Goal: Transaction & Acquisition: Book appointment/travel/reservation

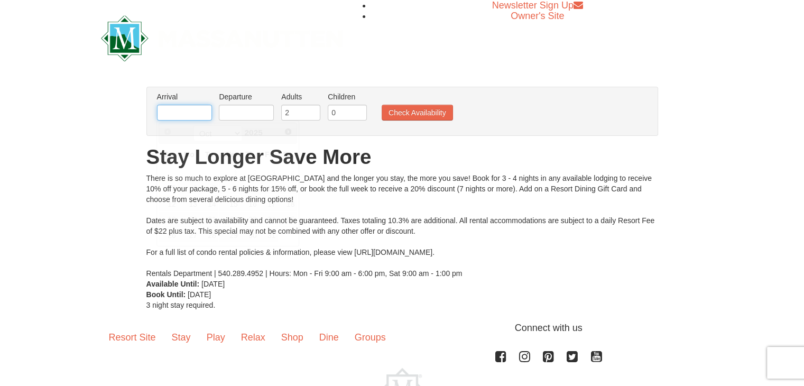
click at [169, 119] on input "text" at bounding box center [184, 113] width 55 height 16
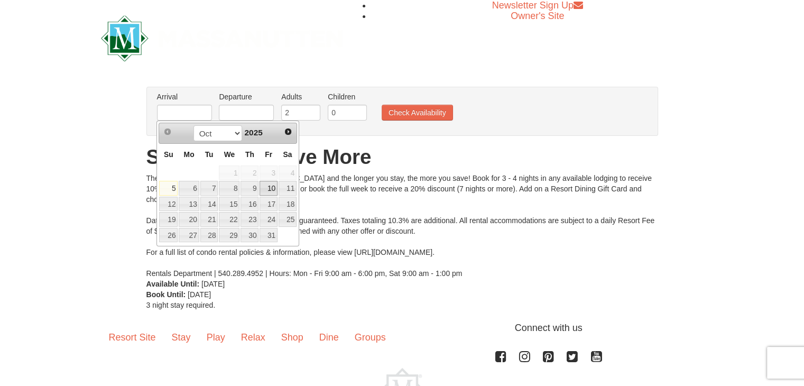
click at [270, 188] on link "10" at bounding box center [269, 188] width 18 height 15
type input "[DATE]"
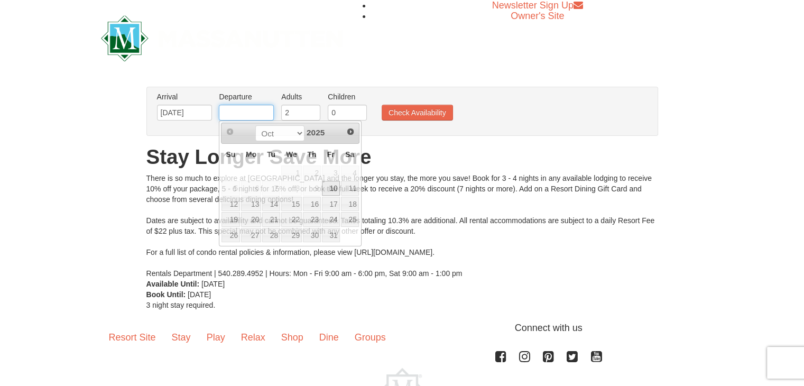
click at [248, 118] on input "text" at bounding box center [246, 113] width 55 height 16
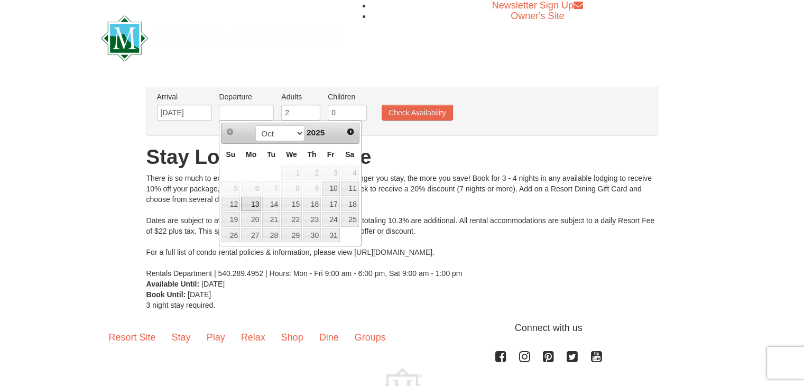
click at [259, 204] on link "13" at bounding box center [251, 204] width 20 height 15
type input "[DATE]"
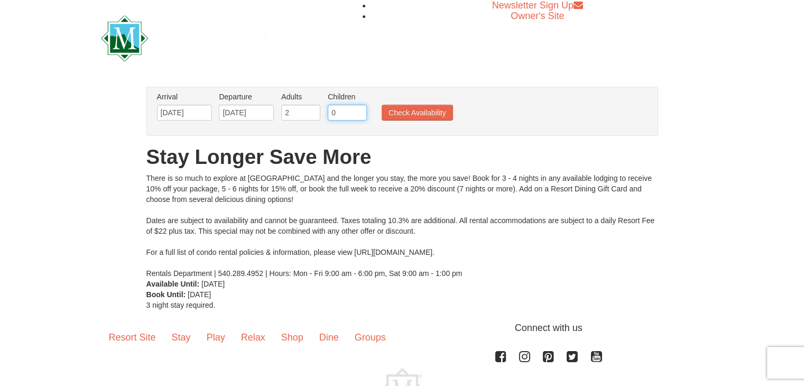
click at [343, 113] on input "0" at bounding box center [347, 113] width 39 height 16
click at [357, 110] on input "1" at bounding box center [347, 113] width 39 height 16
click at [357, 110] on input "2" at bounding box center [347, 113] width 39 height 16
type input "3"
click at [357, 110] on input "3" at bounding box center [347, 113] width 39 height 16
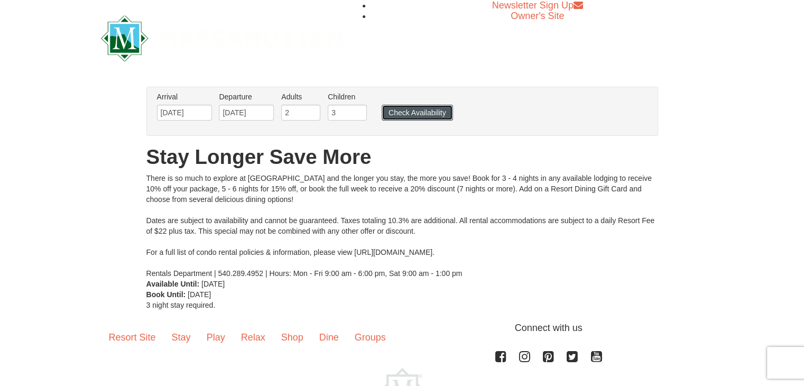
click at [395, 113] on button "Check Availability" at bounding box center [417, 113] width 71 height 16
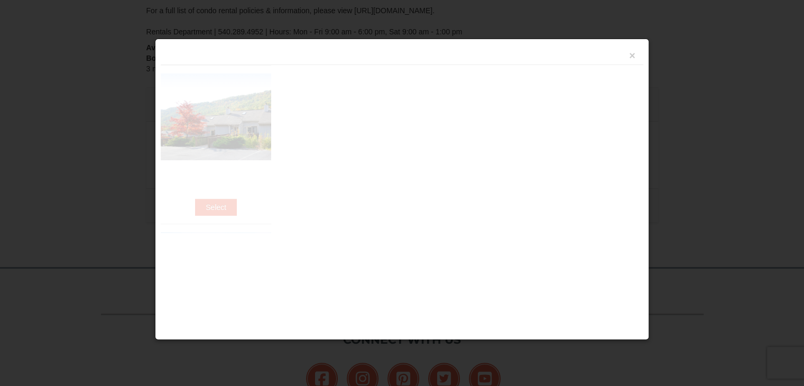
scroll to position [344, 0]
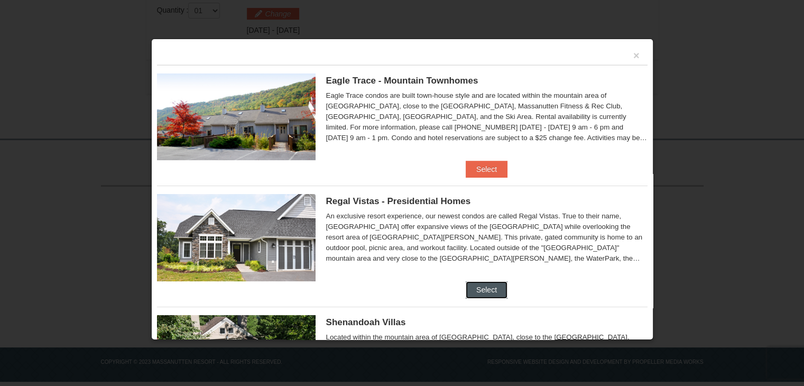
click at [476, 287] on button "Select" at bounding box center [487, 289] width 42 height 17
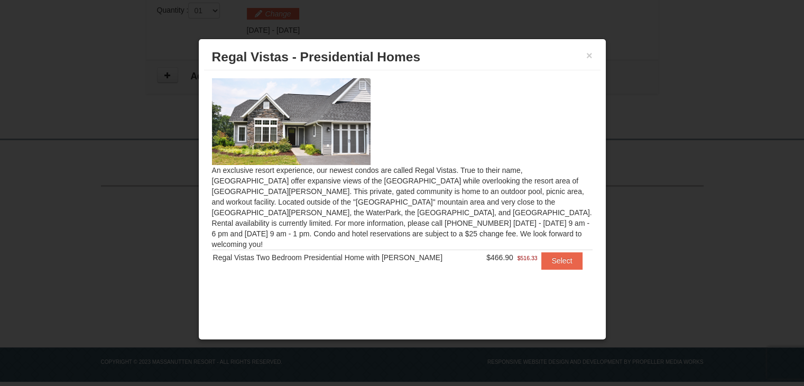
click at [487, 253] on span "$466.90" at bounding box center [500, 257] width 27 height 8
click at [553, 252] on button "Select" at bounding box center [562, 260] width 42 height 17
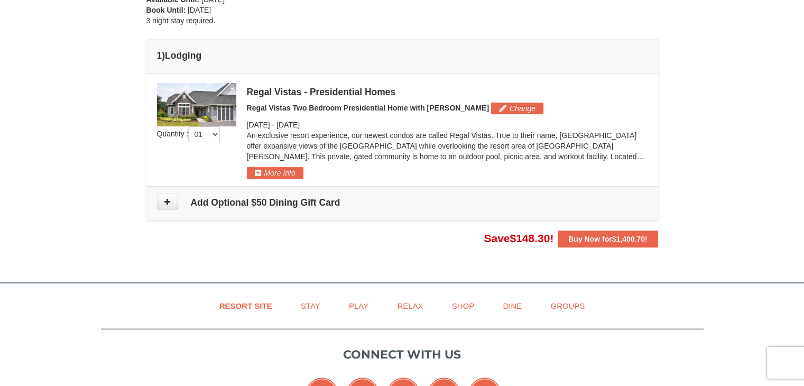
scroll to position [263, 0]
click at [196, 86] on img at bounding box center [196, 105] width 79 height 43
click at [574, 241] on strong "Buy Now for $1,400.70 !" at bounding box center [607, 239] width 79 height 8
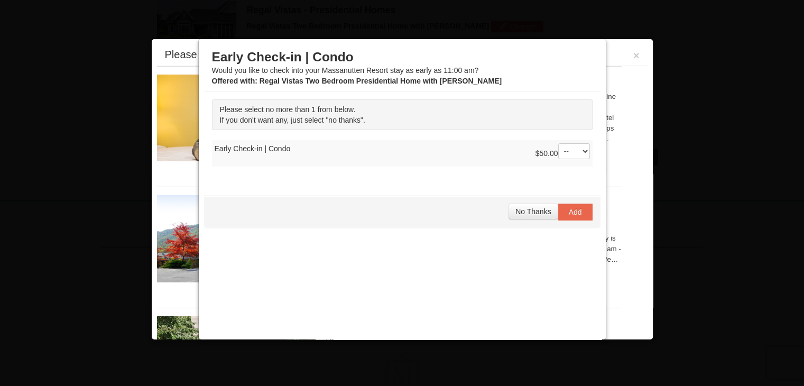
scroll to position [346, 0]
click at [528, 215] on button "No Thanks" at bounding box center [533, 212] width 49 height 16
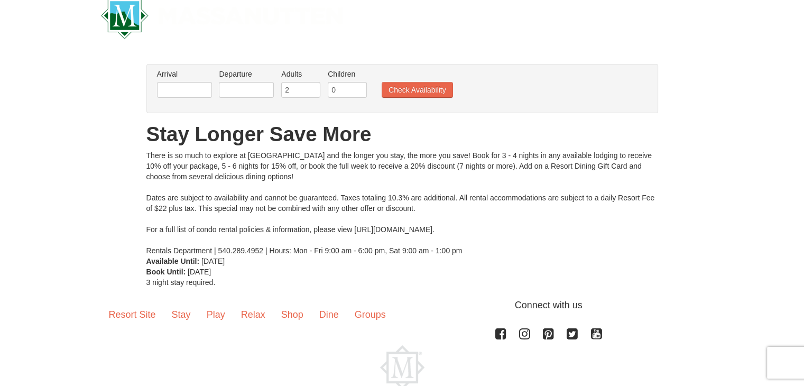
scroll to position [31, 0]
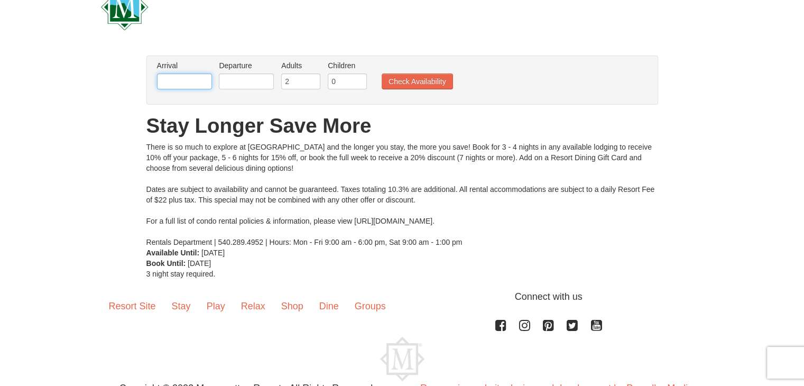
click at [169, 84] on input "text" at bounding box center [184, 82] width 55 height 16
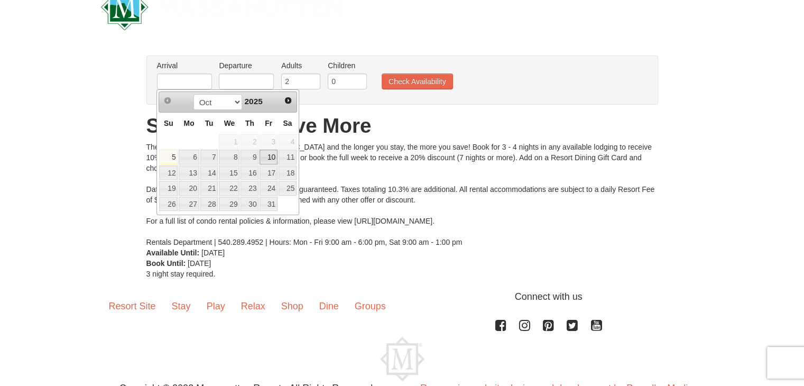
click at [276, 161] on link "10" at bounding box center [269, 157] width 18 height 15
type input "[DATE]"
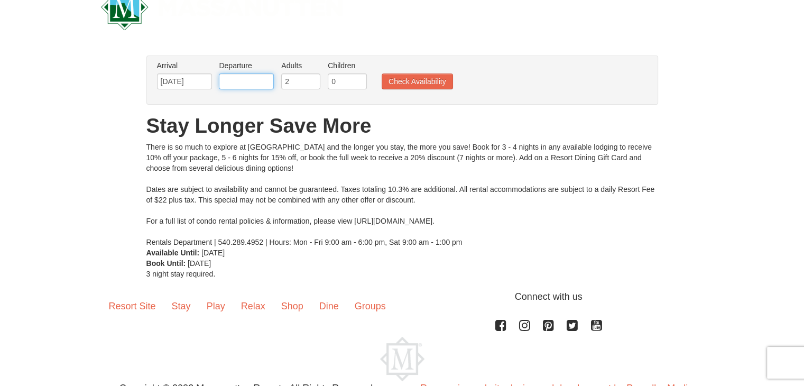
click at [238, 81] on input "text" at bounding box center [246, 82] width 55 height 16
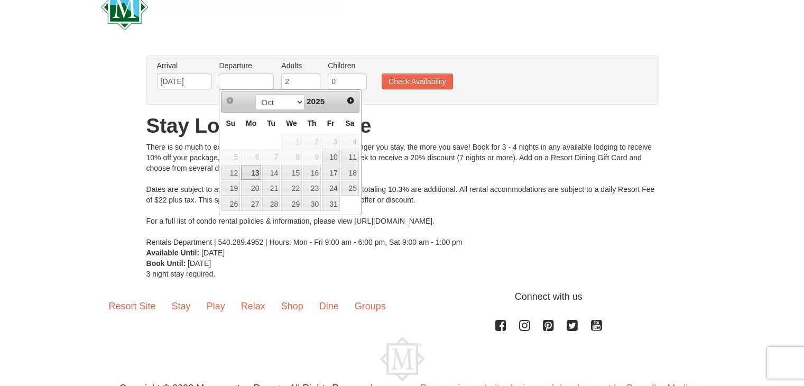
click at [250, 173] on link "13" at bounding box center [251, 173] width 20 height 15
type input "[DATE]"
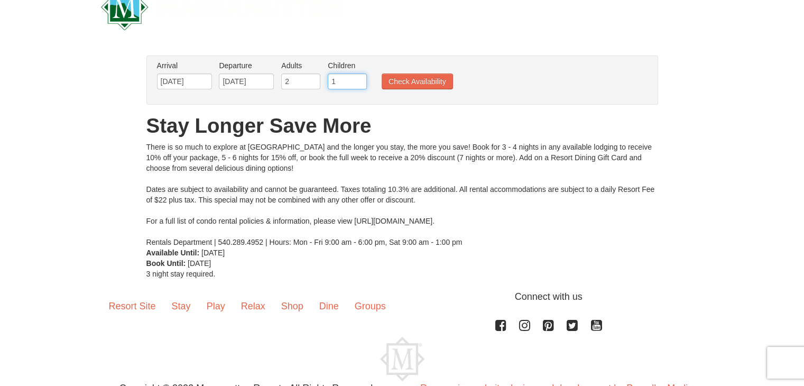
click at [358, 79] on input "1" at bounding box center [347, 82] width 39 height 16
click at [358, 79] on input "2" at bounding box center [347, 82] width 39 height 16
drag, startPoint x: 358, startPoint y: 79, endPoint x: 360, endPoint y: 85, distance: 6.7
click at [360, 85] on input "7" at bounding box center [347, 82] width 39 height 16
click at [360, 85] on input "6" at bounding box center [347, 82] width 39 height 16
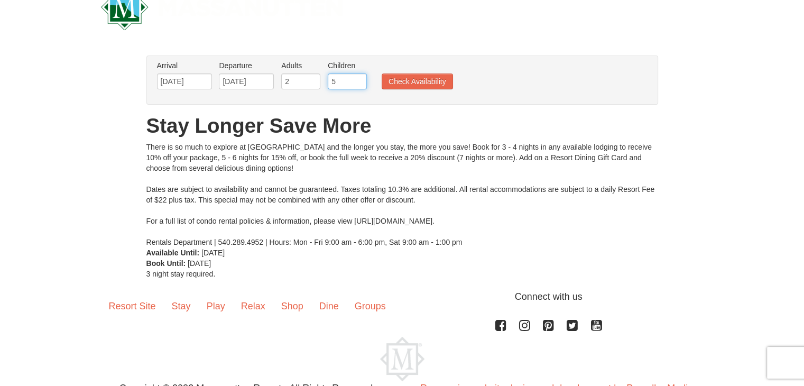
click at [360, 85] on input "5" at bounding box center [347, 82] width 39 height 16
click at [360, 85] on input "4" at bounding box center [347, 82] width 39 height 16
type input "3"
click at [360, 85] on input "3" at bounding box center [347, 82] width 39 height 16
click at [394, 76] on button "Check Availability" at bounding box center [417, 82] width 71 height 16
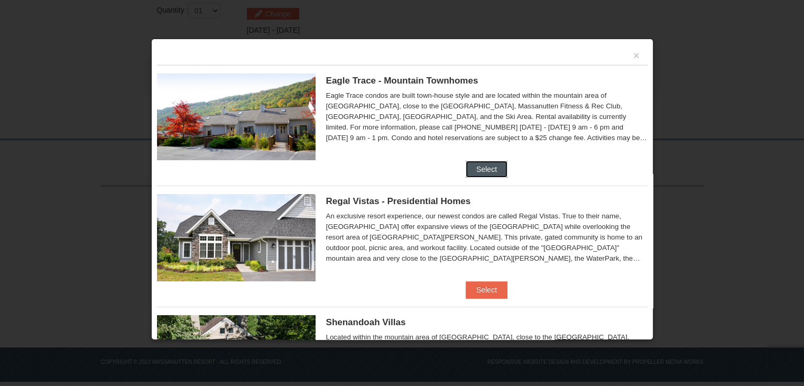
click at [479, 164] on button "Select" at bounding box center [487, 169] width 42 height 17
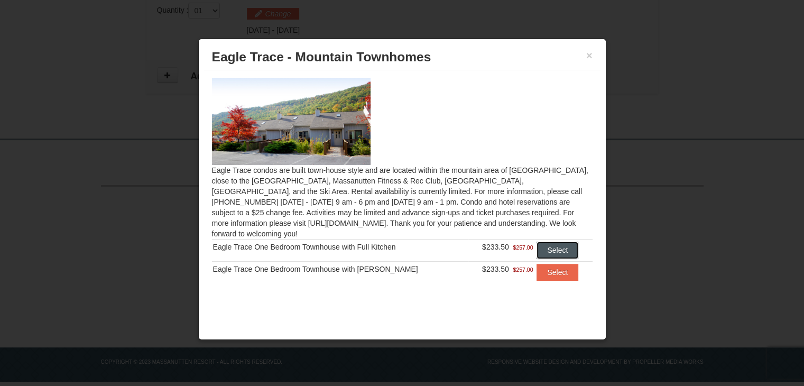
click at [543, 242] on button "Select" at bounding box center [558, 250] width 42 height 17
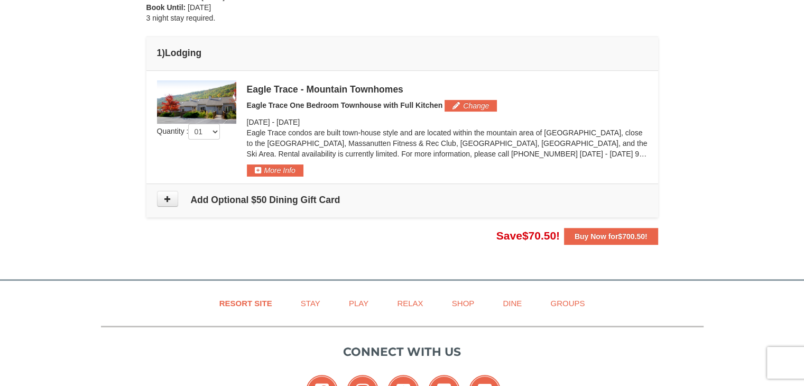
scroll to position [266, 0]
click at [274, 170] on button "More Info" at bounding box center [275, 171] width 57 height 12
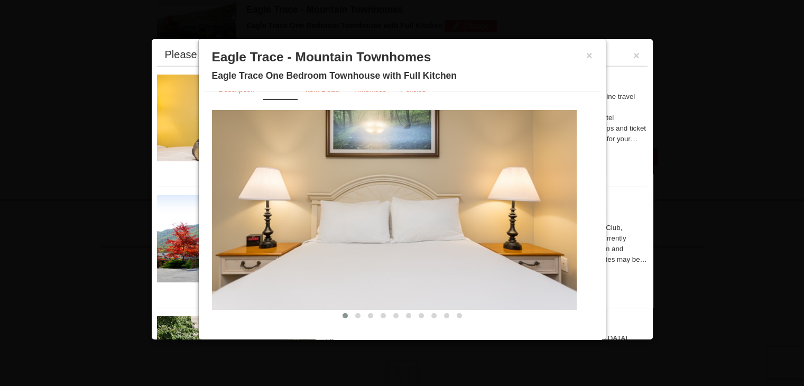
scroll to position [24, 0]
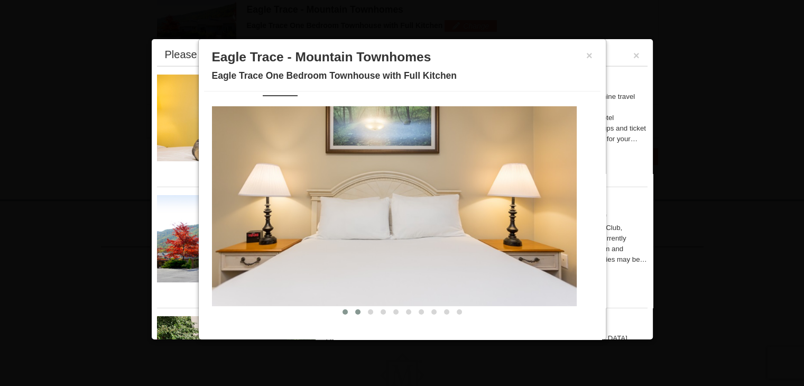
click at [355, 313] on span at bounding box center [357, 311] width 5 height 5
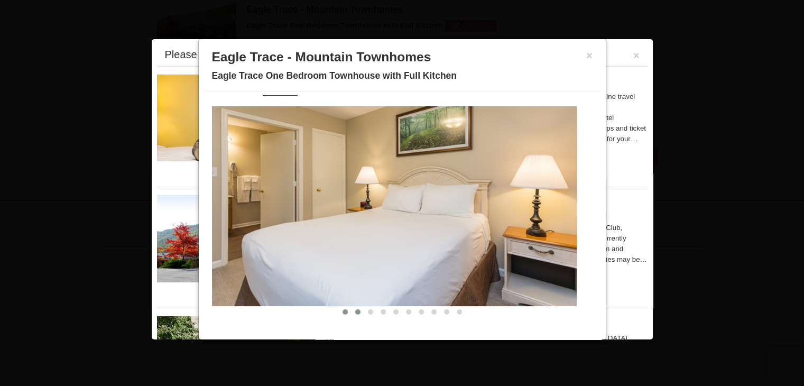
click at [339, 313] on button at bounding box center [345, 312] width 13 height 11
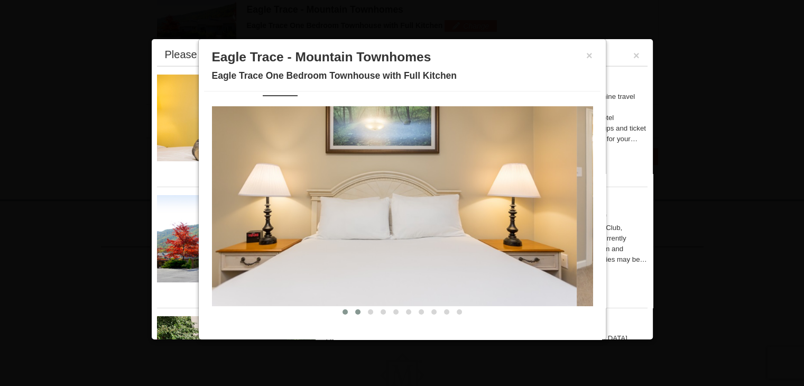
click at [355, 311] on span at bounding box center [357, 311] width 5 height 5
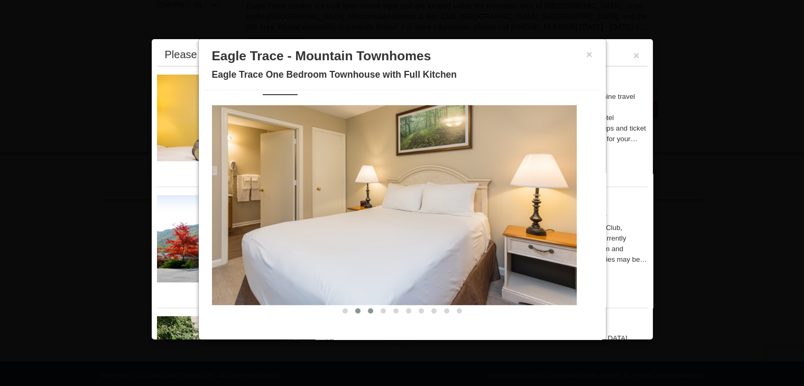
scroll to position [396, 0]
click at [368, 311] on span at bounding box center [370, 310] width 5 height 5
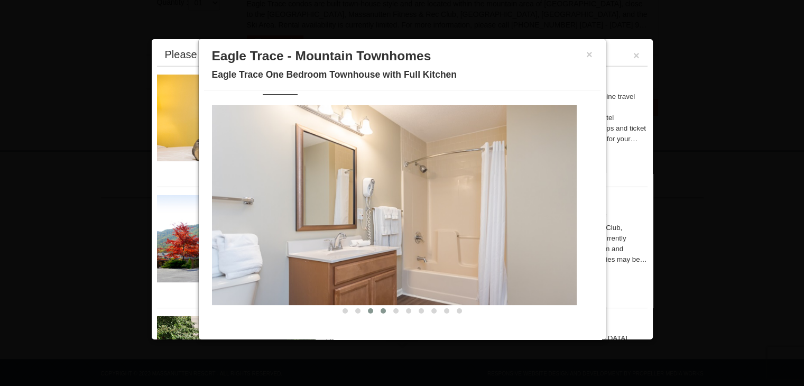
click at [381, 311] on span at bounding box center [383, 310] width 5 height 5
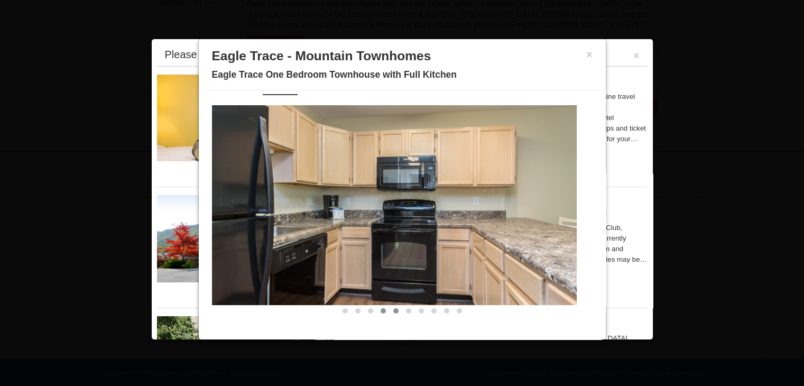
click at [390, 313] on button at bounding box center [396, 311] width 13 height 11
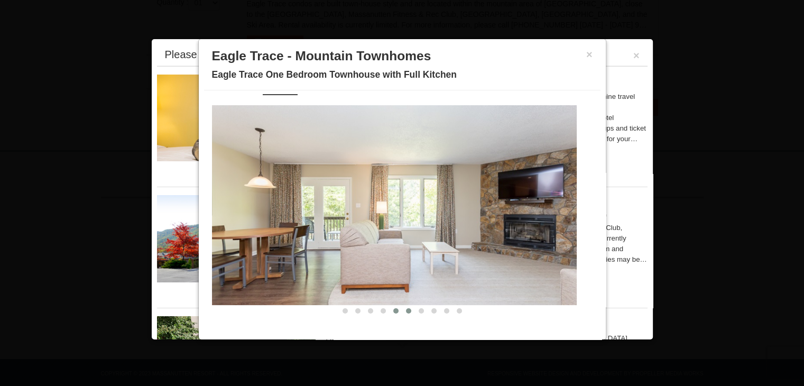
click at [402, 314] on button at bounding box center [408, 311] width 13 height 11
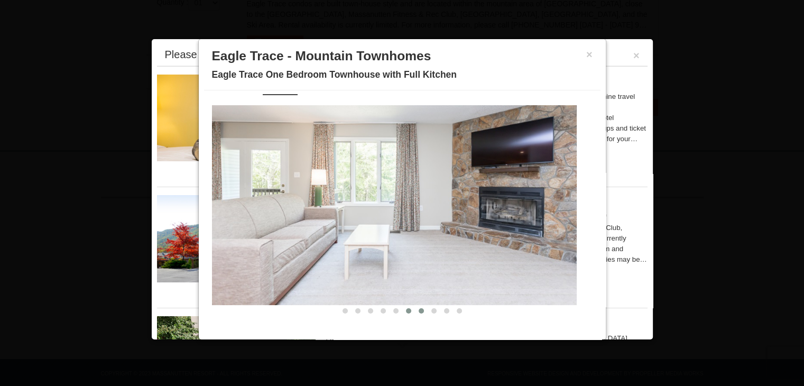
click at [418, 313] on button at bounding box center [421, 311] width 13 height 11
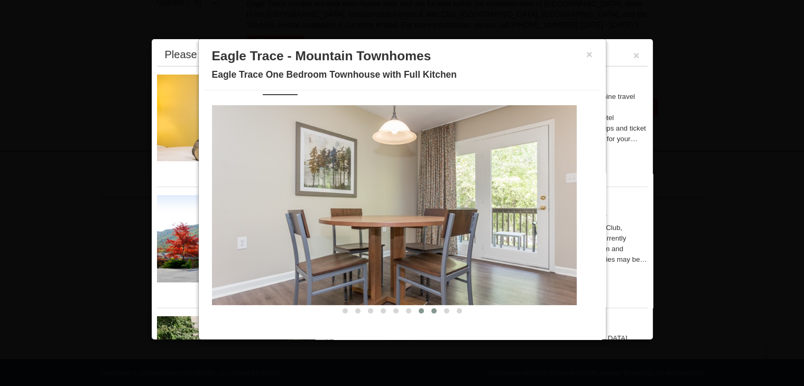
click at [428, 313] on button at bounding box center [434, 311] width 13 height 11
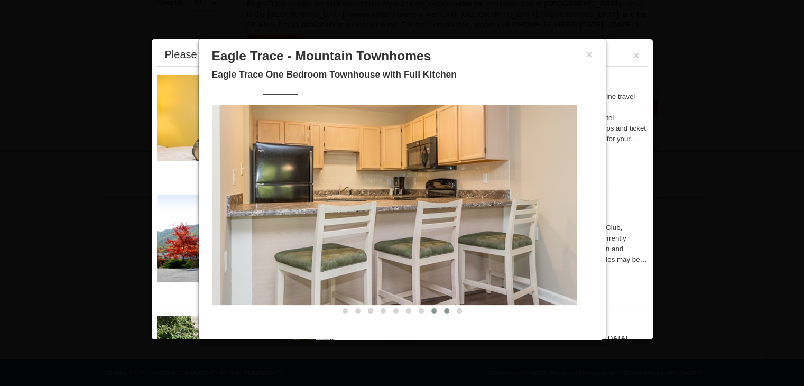
click at [440, 311] on button at bounding box center [446, 311] width 13 height 11
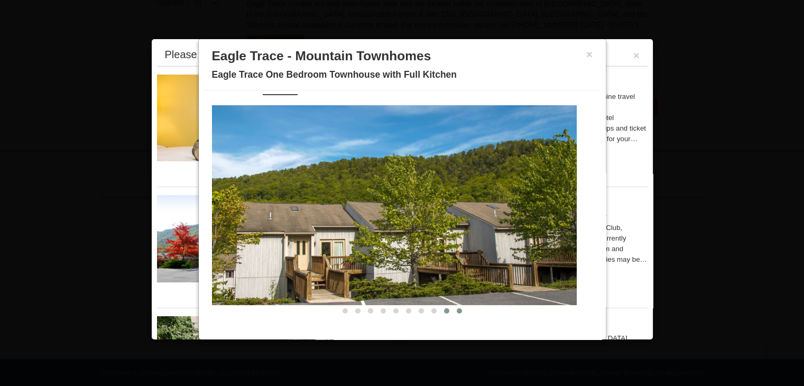
click at [455, 314] on button at bounding box center [459, 311] width 13 height 11
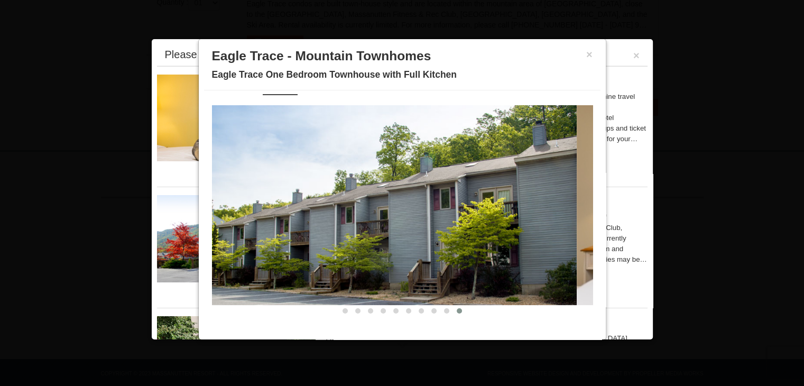
click at [455, 314] on button at bounding box center [459, 311] width 13 height 11
click at [586, 54] on button "×" at bounding box center [589, 54] width 6 height 11
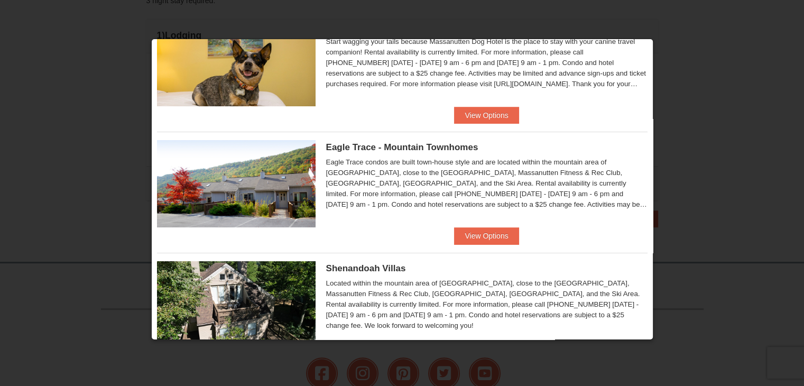
scroll to position [16, 0]
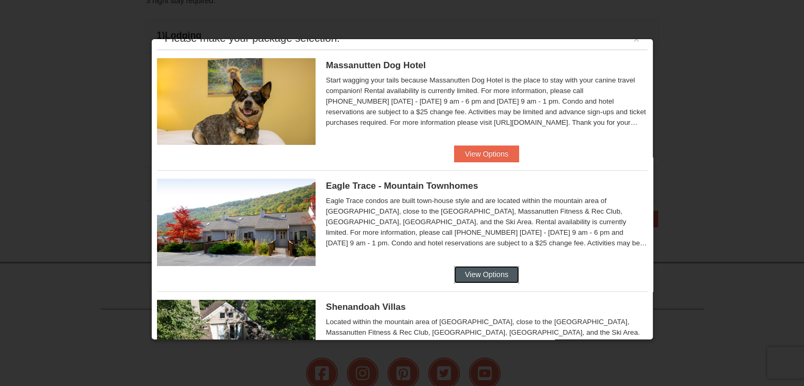
click at [503, 270] on button "View Options" at bounding box center [486, 274] width 65 height 17
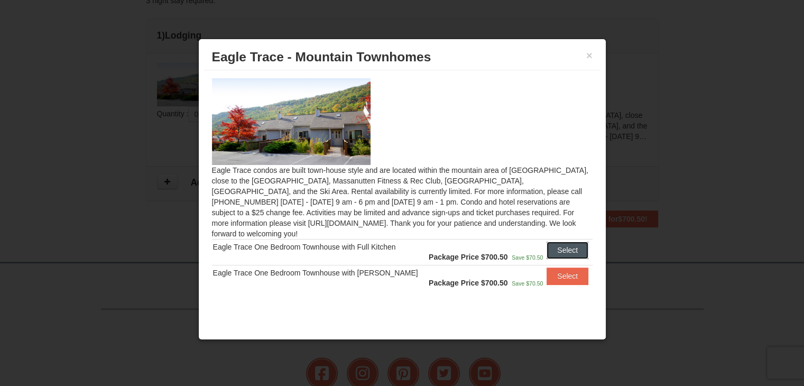
click at [569, 242] on button "Select" at bounding box center [568, 250] width 42 height 17
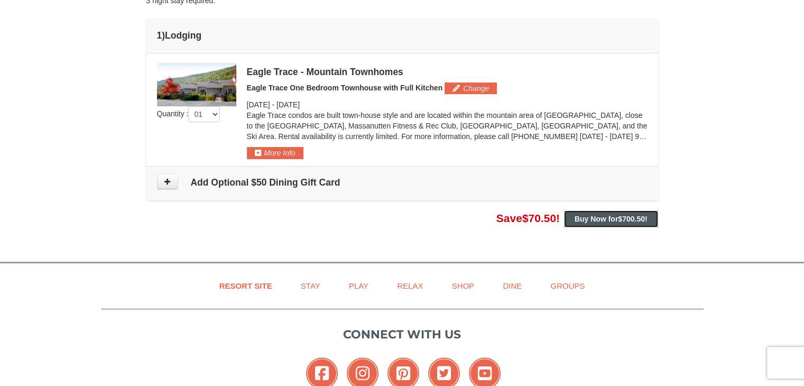
click at [588, 223] on button "Buy Now for $700.50 !" at bounding box center [611, 218] width 94 height 17
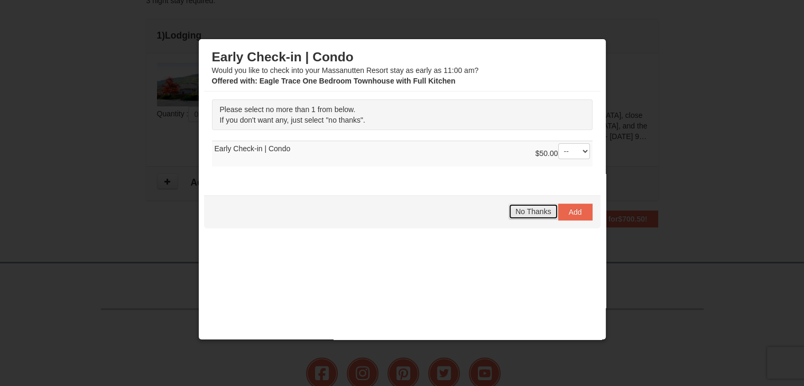
click at [538, 212] on span "No Thanks" at bounding box center [533, 211] width 35 height 8
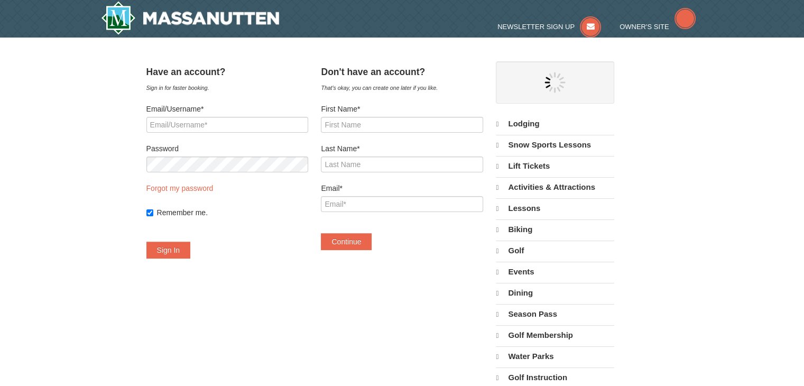
select select "10"
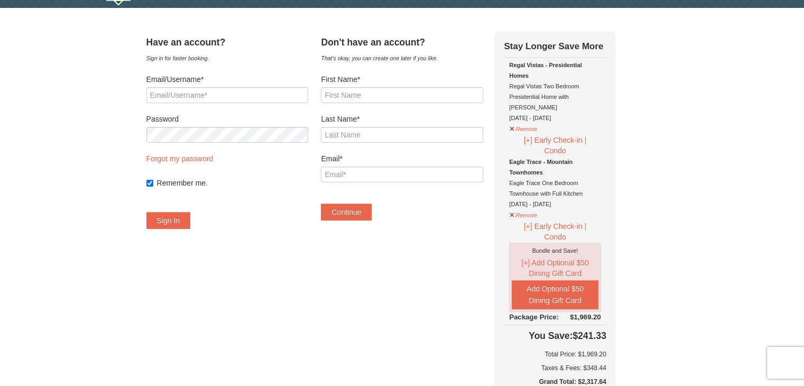
scroll to position [29, 0]
type input "jskarch@gmail.com"
click at [524, 122] on button "Remove" at bounding box center [523, 128] width 29 height 13
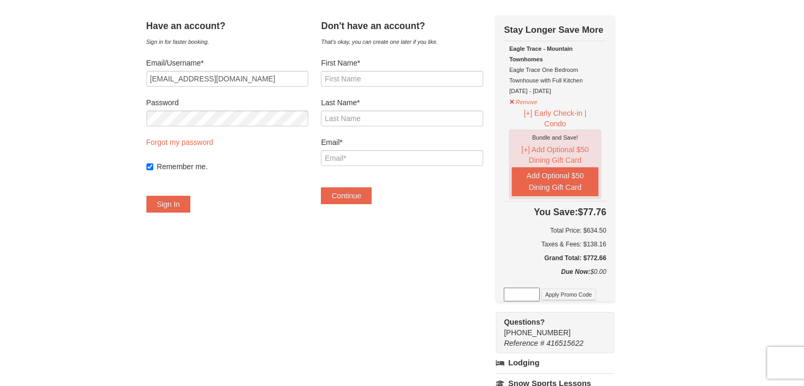
scroll to position [0, 0]
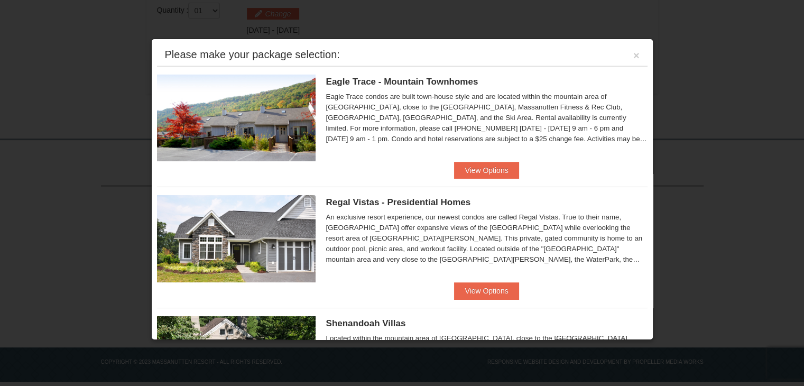
scroll to position [284, 0]
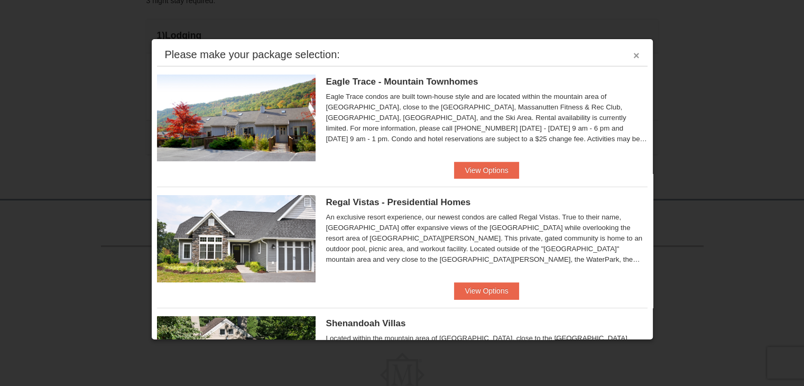
click at [634, 55] on button "×" at bounding box center [637, 55] width 6 height 11
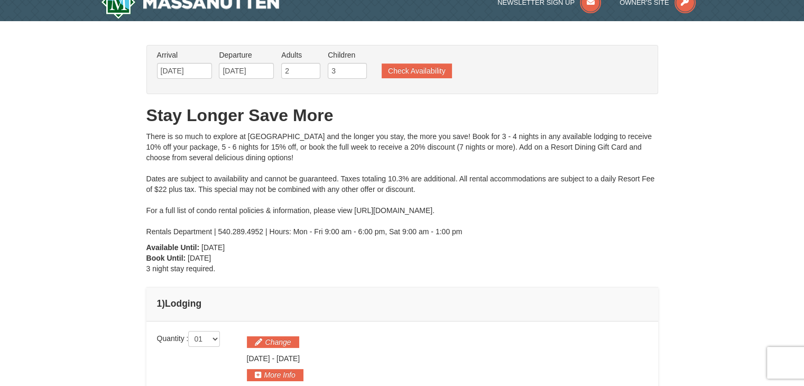
scroll to position [0, 0]
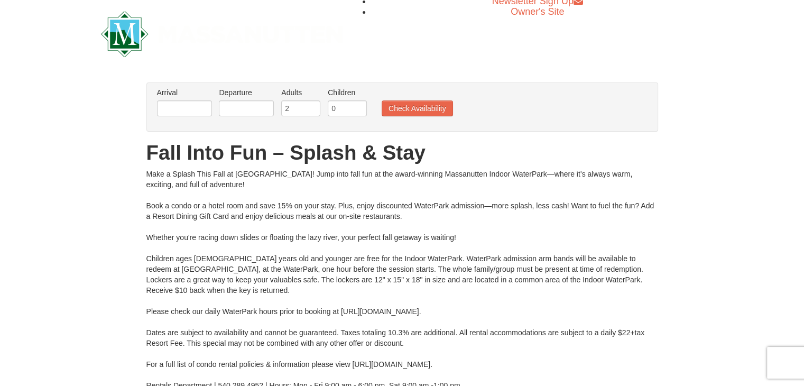
scroll to position [2, 0]
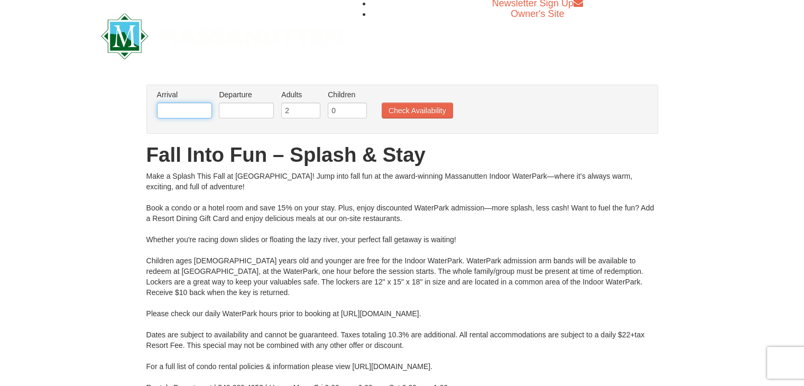
click at [190, 113] on input "text" at bounding box center [184, 111] width 55 height 16
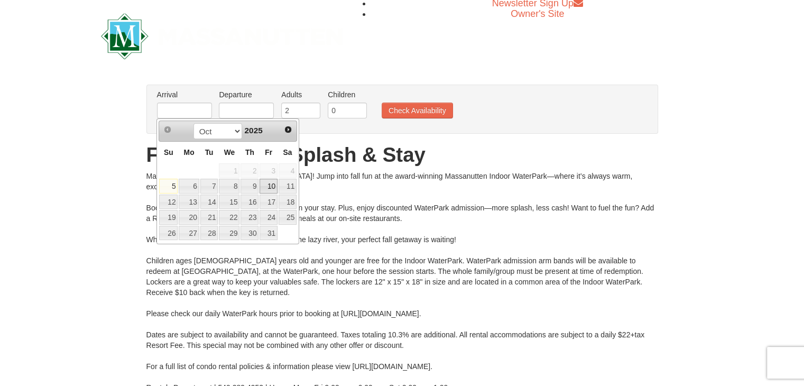
click at [271, 187] on link "10" at bounding box center [269, 186] width 18 height 15
type input "[DATE]"
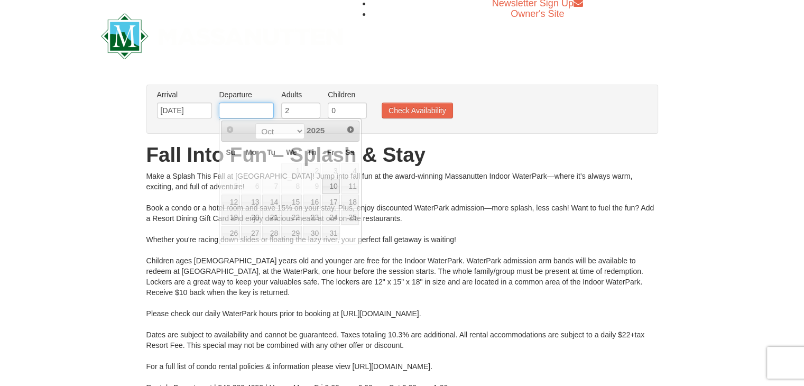
click at [250, 109] on input "text" at bounding box center [246, 111] width 55 height 16
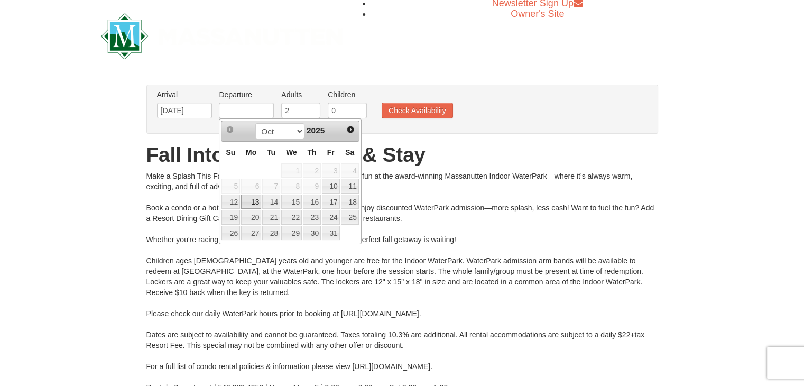
click at [252, 207] on link "13" at bounding box center [251, 202] width 20 height 15
type input "[DATE]"
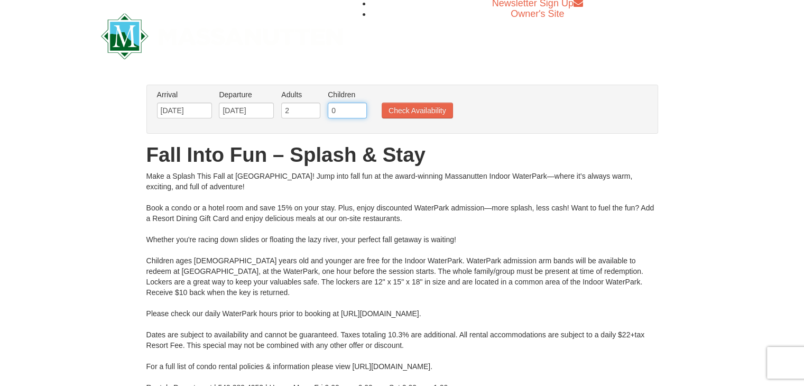
click at [358, 111] on input "0" at bounding box center [347, 111] width 39 height 16
click at [359, 107] on input "1" at bounding box center [347, 111] width 39 height 16
click at [359, 107] on input "2" at bounding box center [347, 111] width 39 height 16
type input "3"
click at [359, 107] on input "3" at bounding box center [347, 111] width 39 height 16
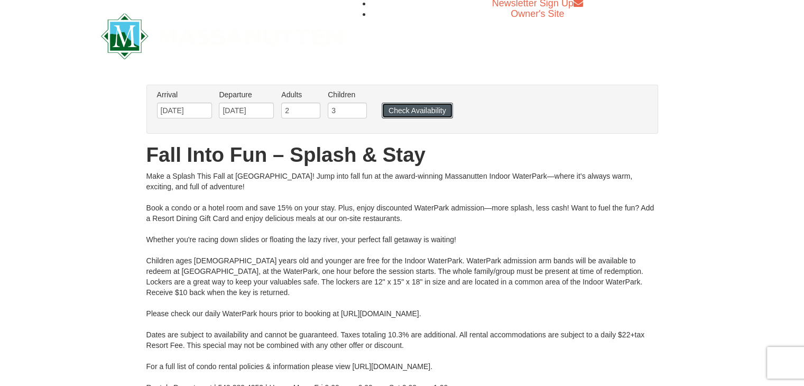
click at [393, 115] on button "Check Availability" at bounding box center [417, 111] width 71 height 16
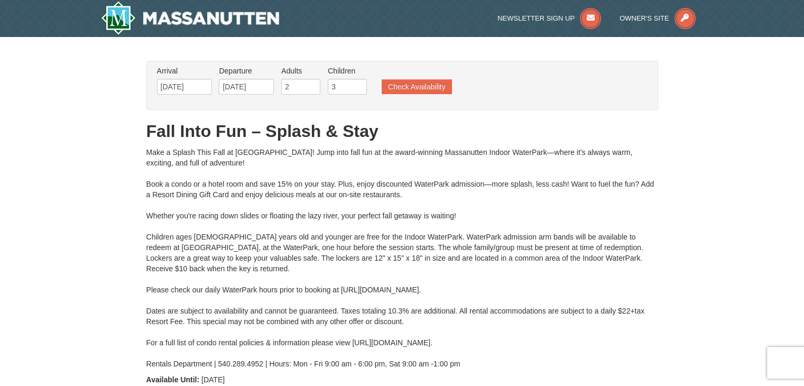
type input "10/11/2025"
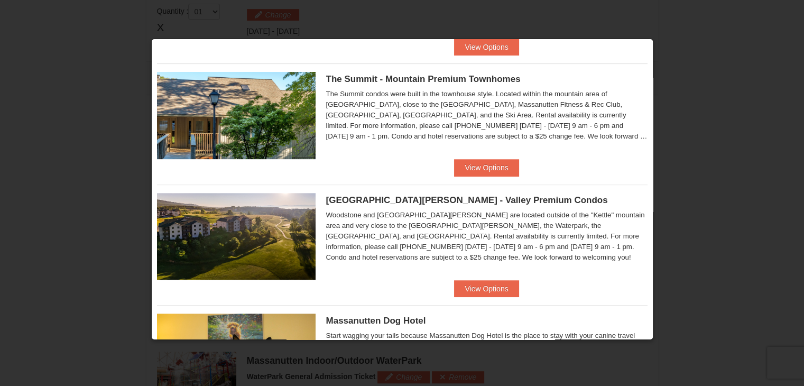
scroll to position [366, 0]
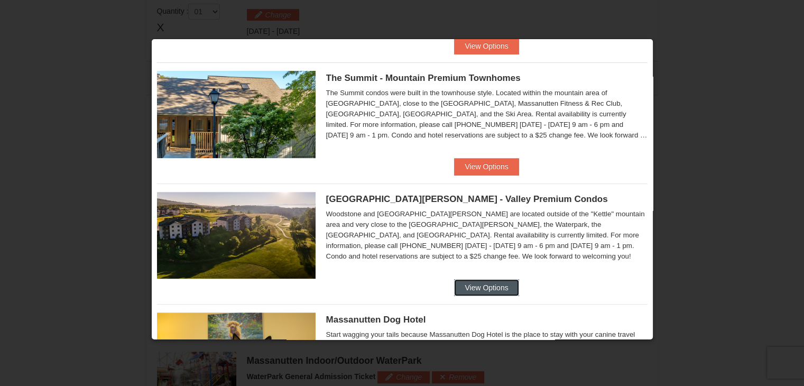
click at [498, 282] on button "View Options" at bounding box center [486, 287] width 65 height 17
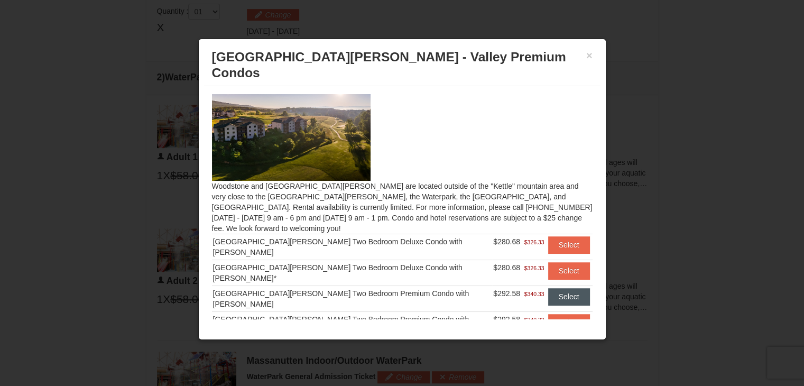
drag, startPoint x: 466, startPoint y: 278, endPoint x: 550, endPoint y: 269, distance: 85.0
click at [550, 286] on tr "Woodstone Meadows Two Bedroom Premium Condo with Jacuzzi $292.58 $340.33 Select" at bounding box center [402, 299] width 381 height 26
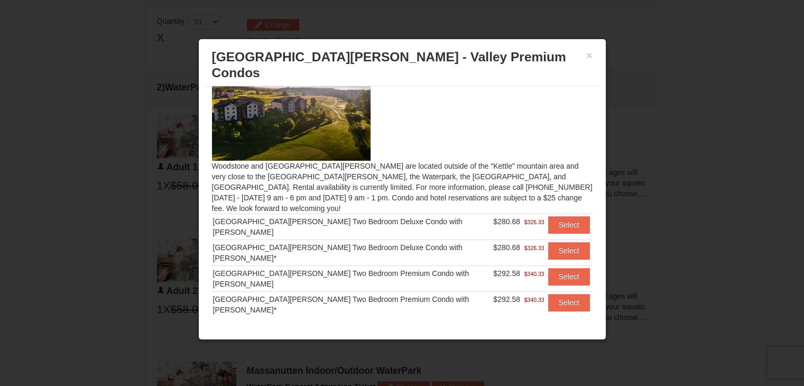
scroll to position [438, 0]
click at [491, 176] on div "Woodstone and Woodstone Casa de Campo are located outside of the "Kettle" mount…" at bounding box center [402, 202] width 397 height 233
click at [556, 268] on button "Select" at bounding box center [569, 276] width 42 height 17
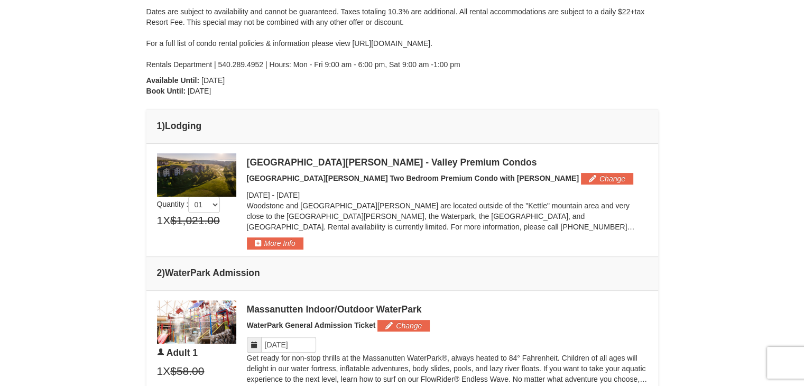
scroll to position [298, 0]
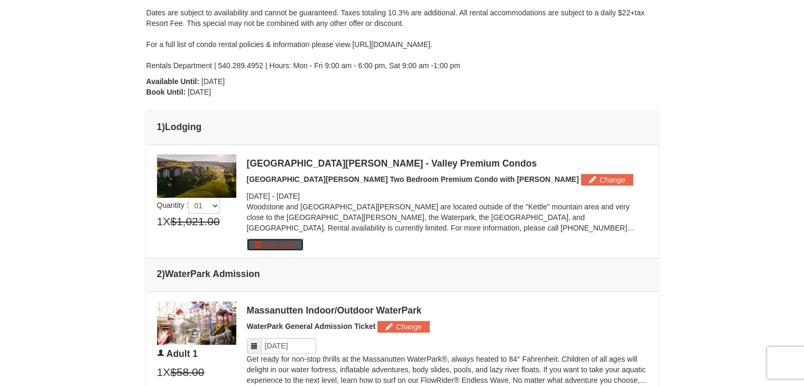
click at [285, 245] on button "More Info" at bounding box center [275, 244] width 57 height 12
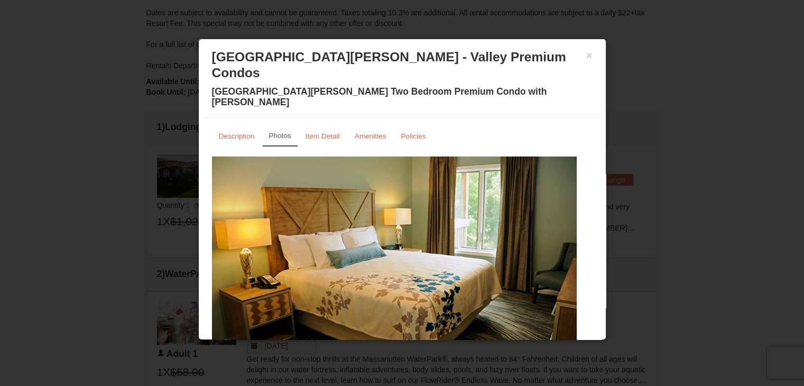
scroll to position [24, 0]
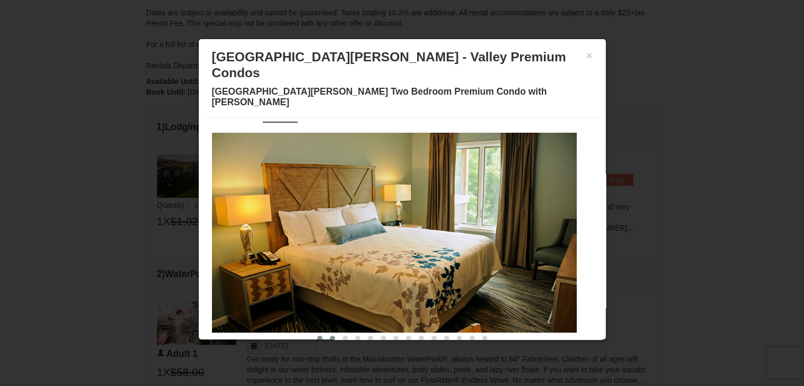
click at [330, 336] on span at bounding box center [332, 338] width 5 height 5
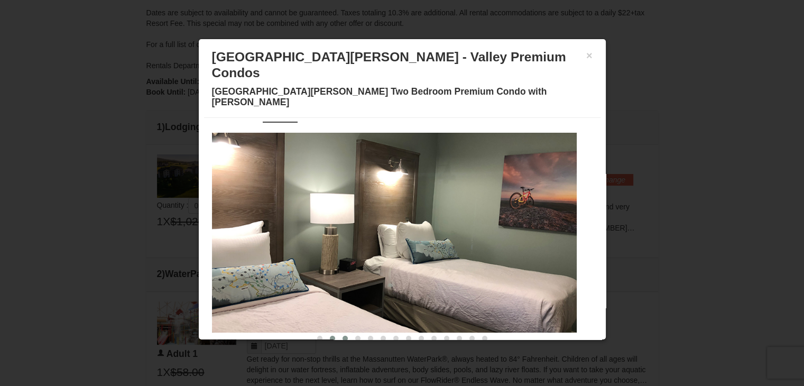
click at [343, 336] on span at bounding box center [345, 338] width 5 height 5
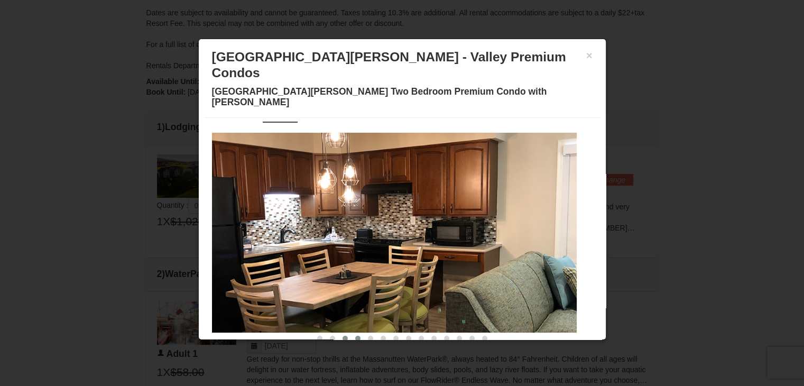
click at [355, 336] on span at bounding box center [357, 338] width 5 height 5
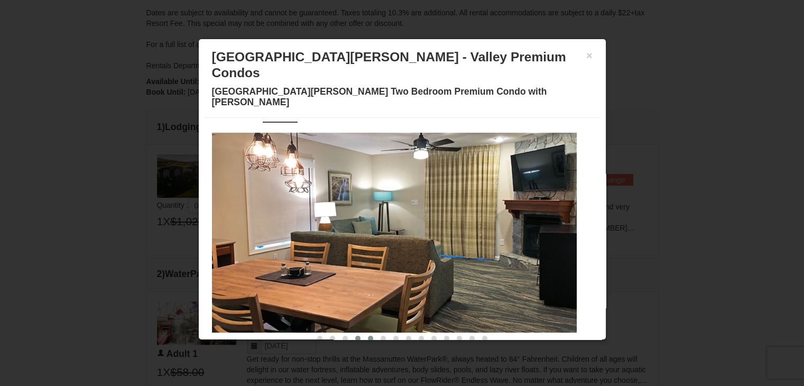
click at [364, 333] on button at bounding box center [370, 338] width 13 height 11
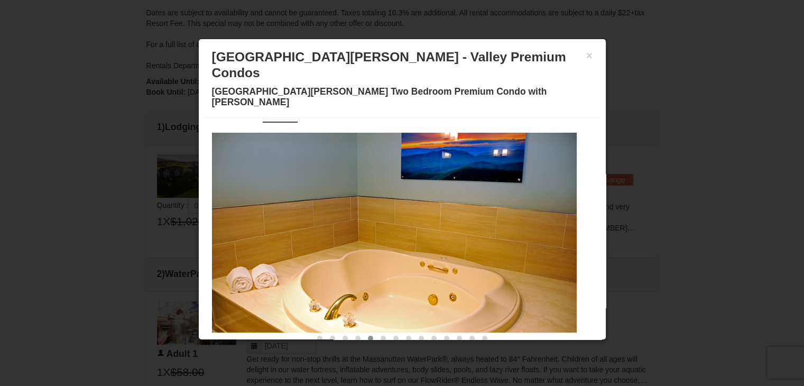
click at [364, 333] on button at bounding box center [370, 338] width 13 height 11
click at [377, 333] on button at bounding box center [383, 338] width 13 height 11
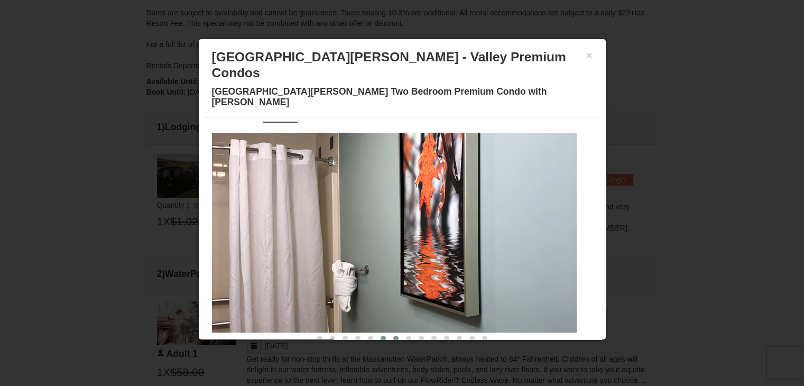
click at [391, 333] on button at bounding box center [396, 338] width 13 height 11
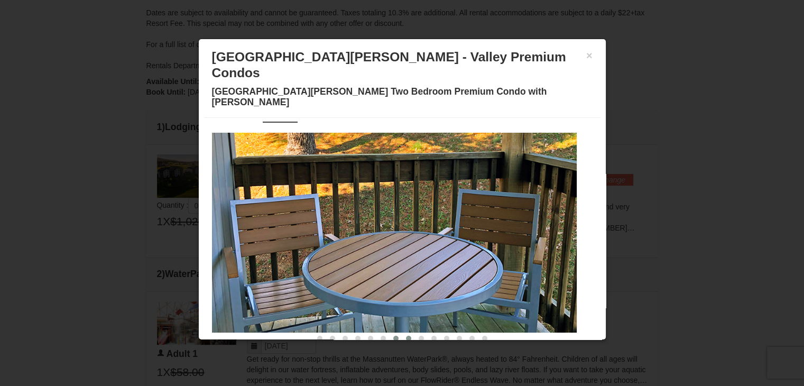
click at [402, 333] on button at bounding box center [408, 338] width 13 height 11
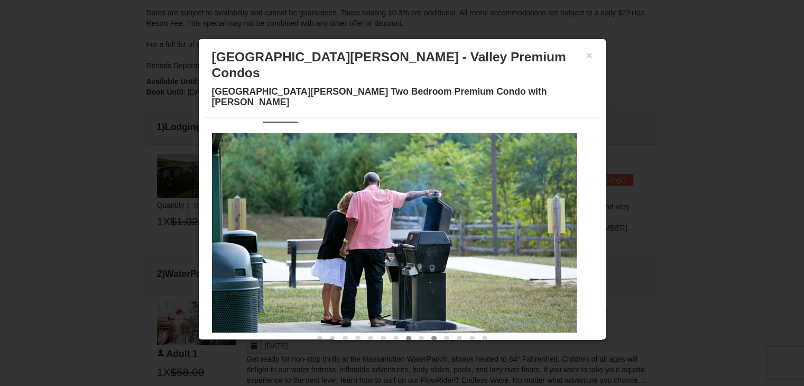
click at [428, 333] on button at bounding box center [434, 338] width 13 height 11
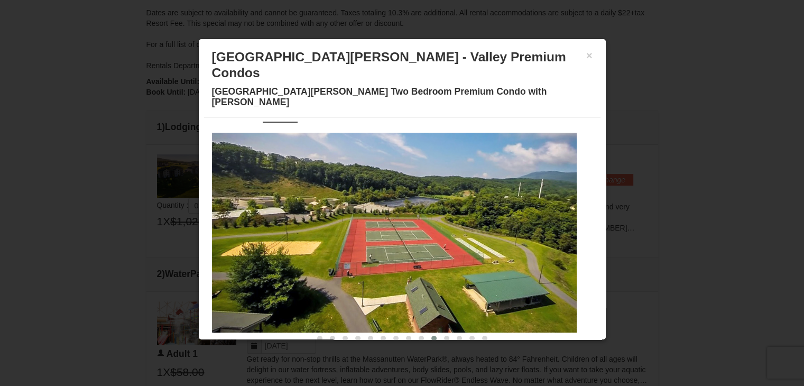
click at [436, 319] on div "Description Photos Item Detail Amenities Policies Woodstone Meadows - Valley Pr…" at bounding box center [402, 234] width 397 height 233
click at [444, 336] on span at bounding box center [446, 338] width 5 height 5
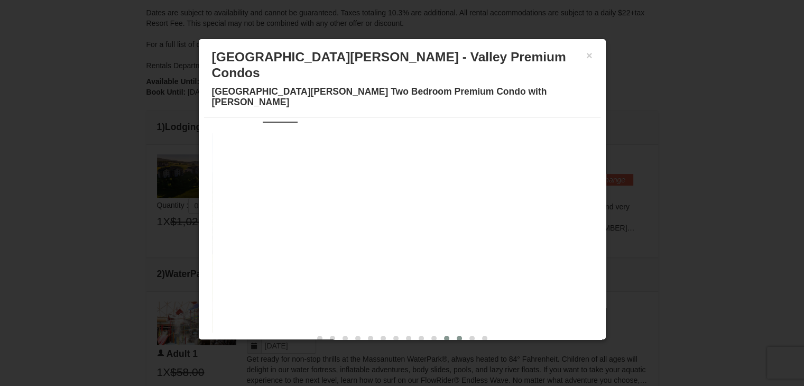
click at [457, 336] on span at bounding box center [459, 338] width 5 height 5
click at [470, 336] on span at bounding box center [472, 338] width 5 height 5
click at [482, 336] on span at bounding box center [484, 338] width 5 height 5
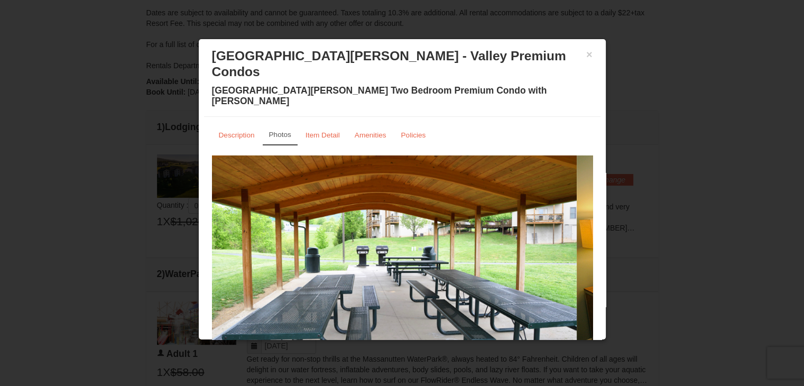
scroll to position [0, 0]
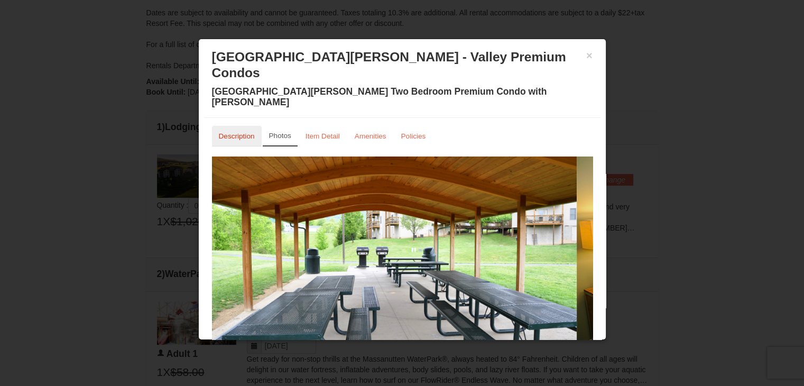
click at [252, 132] on small "Description" at bounding box center [237, 136] width 36 height 8
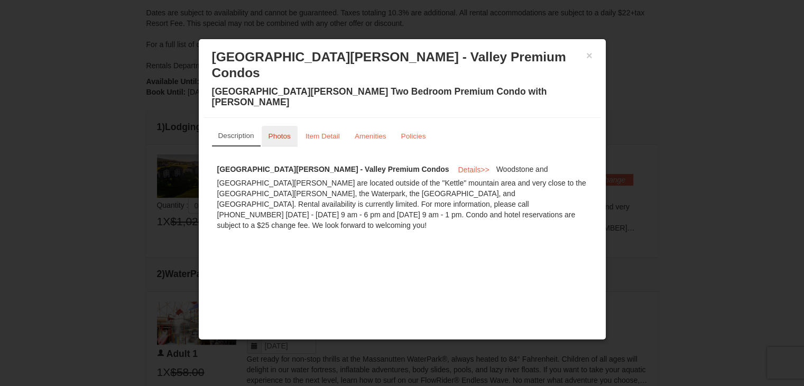
click at [277, 126] on link "Photos" at bounding box center [280, 136] width 36 height 21
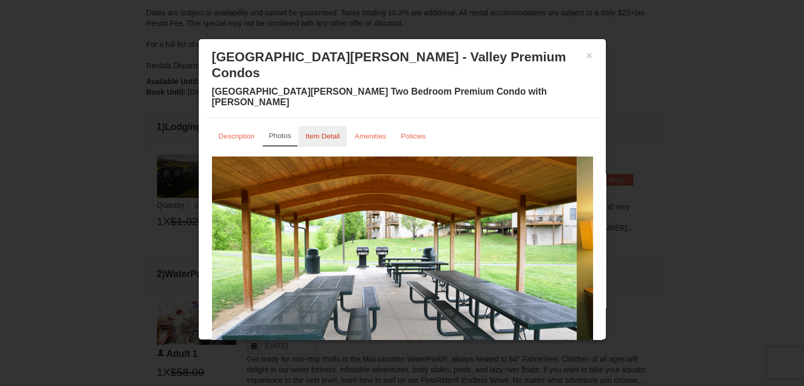
click at [320, 132] on small "Item Detail" at bounding box center [323, 136] width 34 height 8
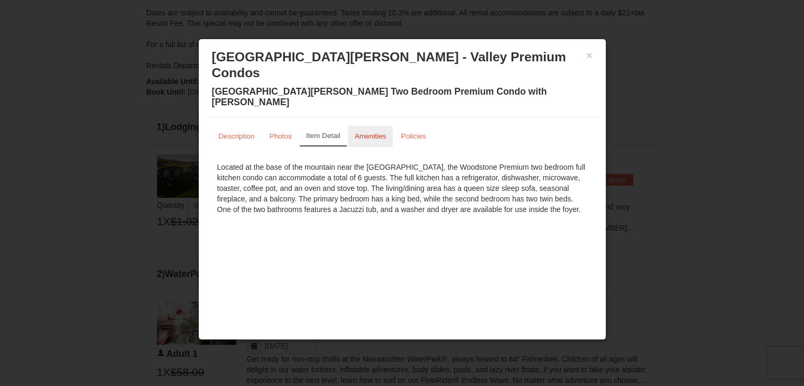
click at [370, 132] on small "Amenities" at bounding box center [371, 136] width 32 height 8
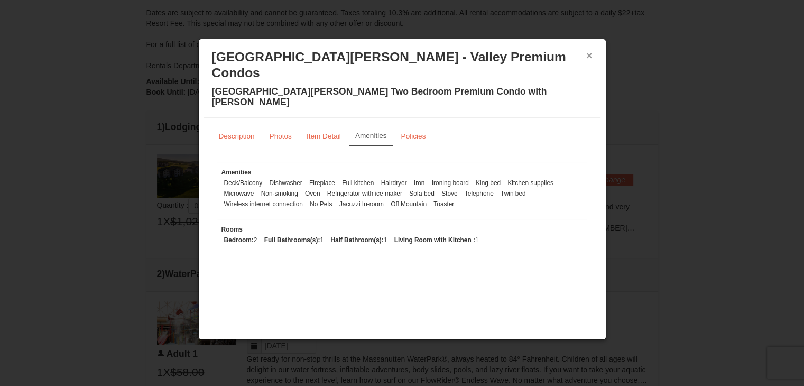
click at [590, 56] on button "×" at bounding box center [589, 55] width 6 height 11
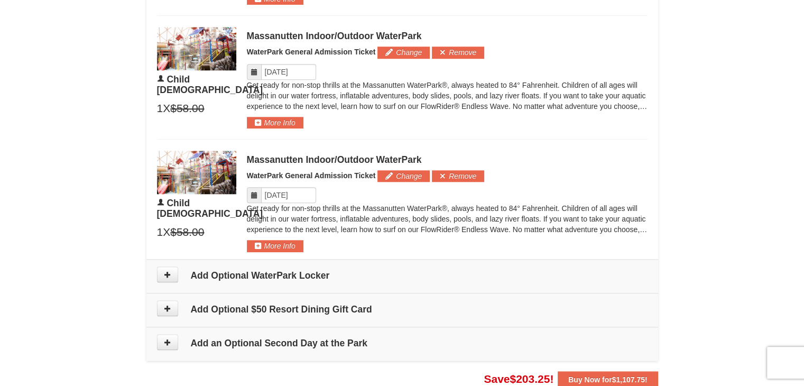
scroll to position [965, 0]
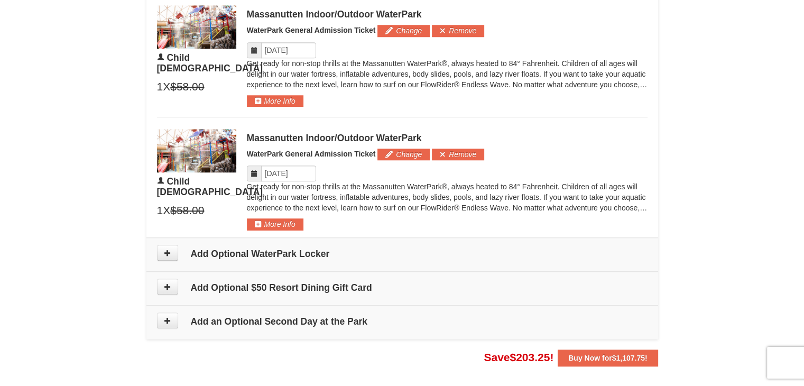
drag, startPoint x: 499, startPoint y: 288, endPoint x: 579, endPoint y: 284, distance: 80.5
click at [579, 284] on h4 "Add Optional $50 Resort Dining Gift Card" at bounding box center [402, 287] width 491 height 11
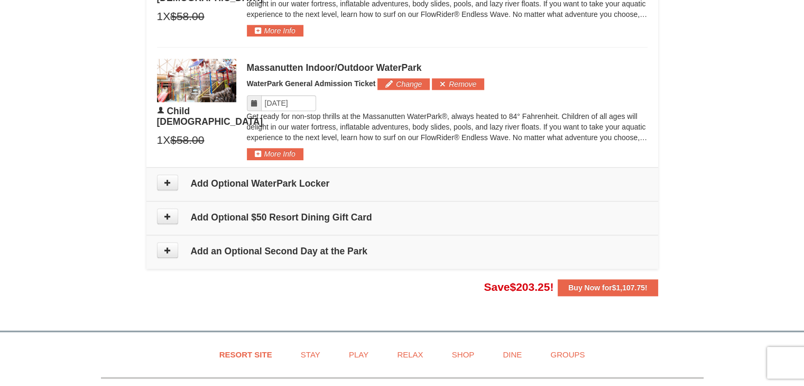
scroll to position [1036, 0]
click at [568, 286] on strong "Buy Now for $1,107.75 !" at bounding box center [607, 287] width 79 height 8
click at [592, 283] on strong "Buy Now for $1,107.75 !" at bounding box center [607, 287] width 79 height 8
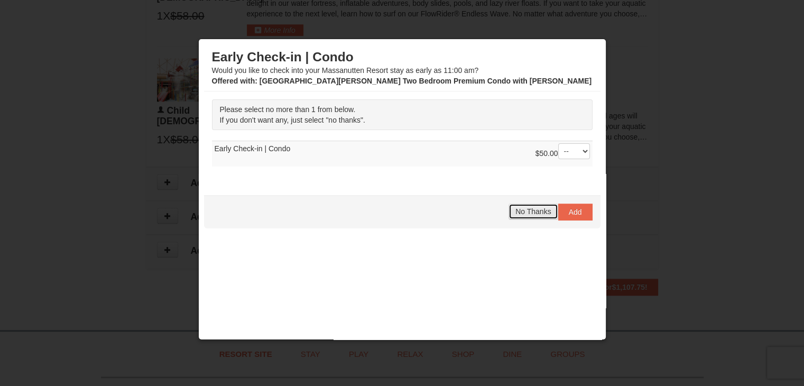
click at [516, 209] on span "No Thanks" at bounding box center [533, 211] width 35 height 8
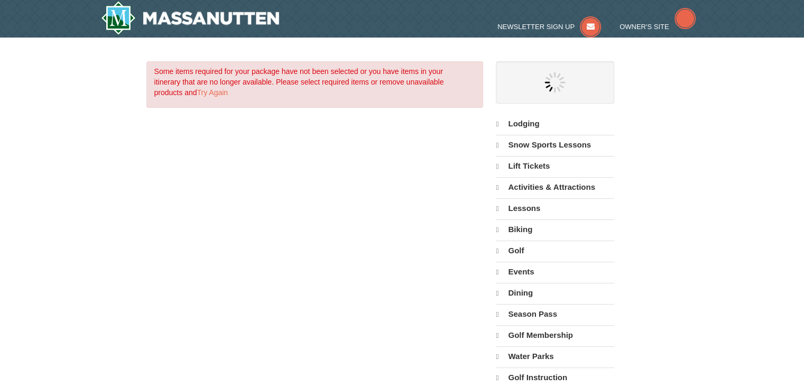
select select "10"
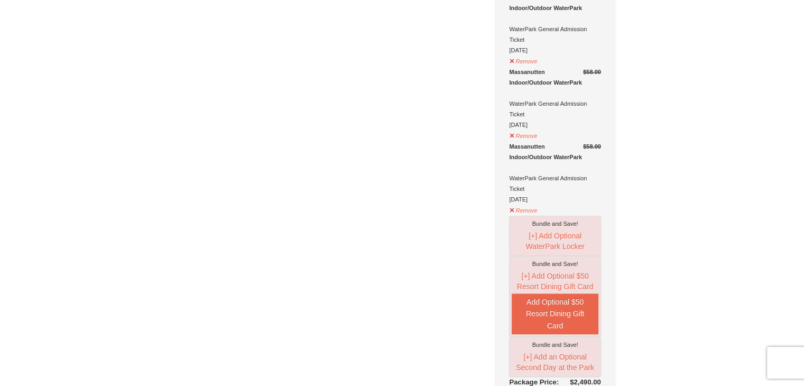
scroll to position [865, 0]
click at [509, 203] on button "Remove" at bounding box center [523, 209] width 29 height 13
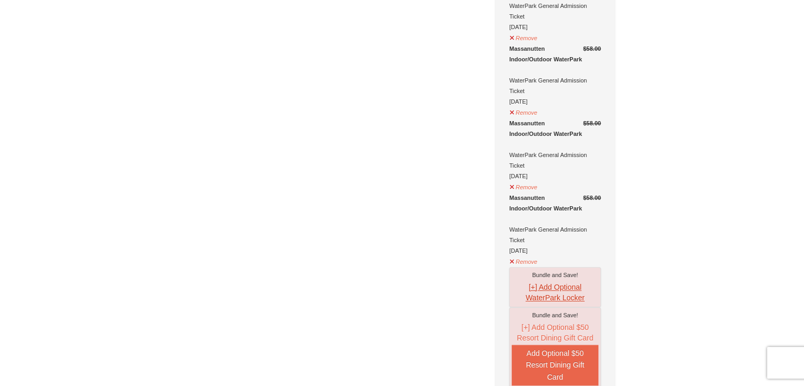
scroll to position [738, 0]
click at [527, 255] on button "Remove" at bounding box center [523, 261] width 29 height 13
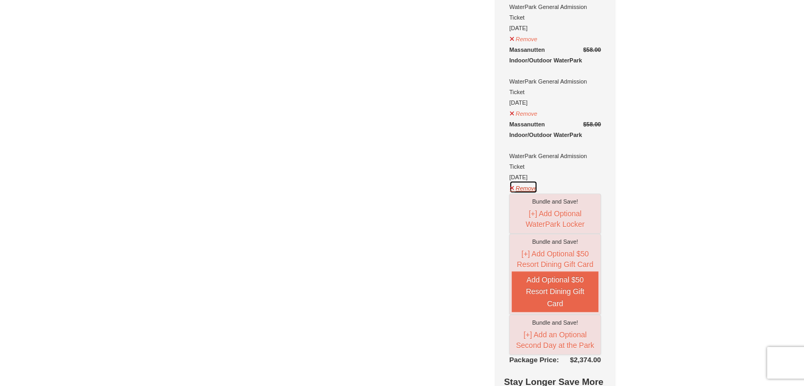
click at [531, 180] on button "Remove" at bounding box center [523, 186] width 29 height 13
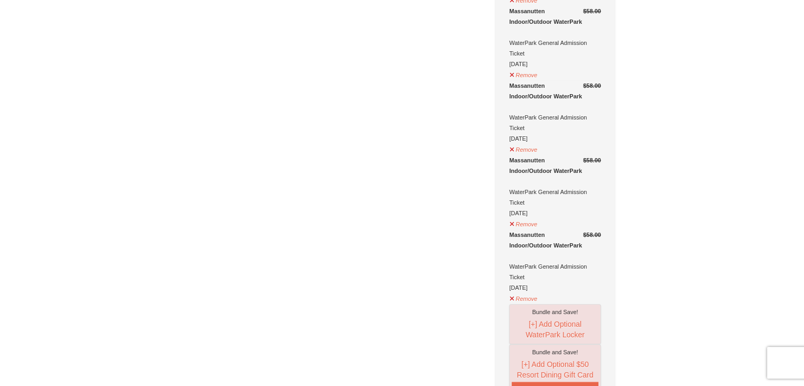
scroll to position [551, 0]
click at [515, 293] on button "Remove" at bounding box center [523, 299] width 29 height 13
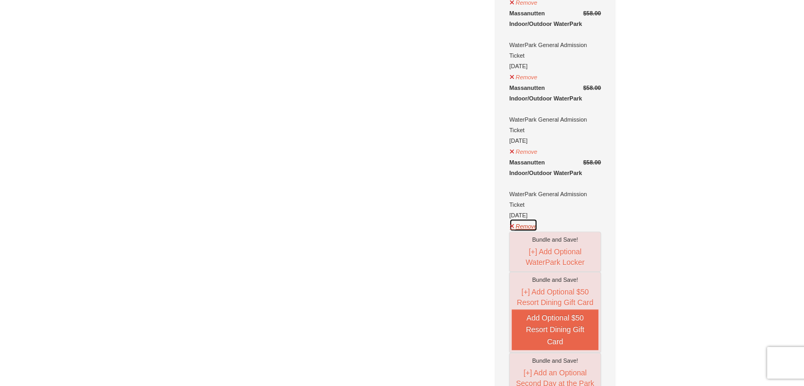
click at [526, 218] on button "Remove" at bounding box center [523, 224] width 29 height 13
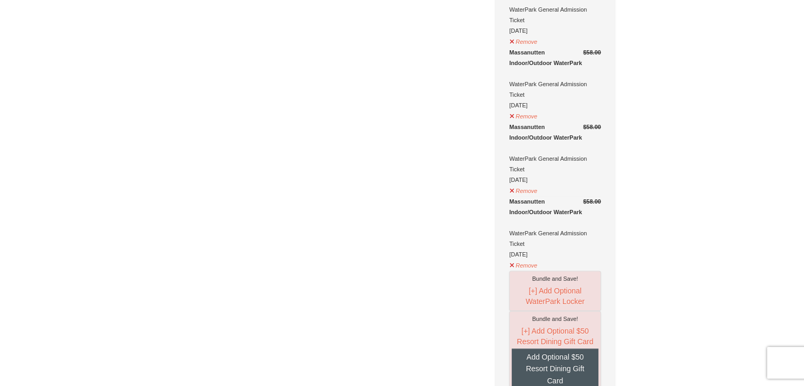
scroll to position [448, 0]
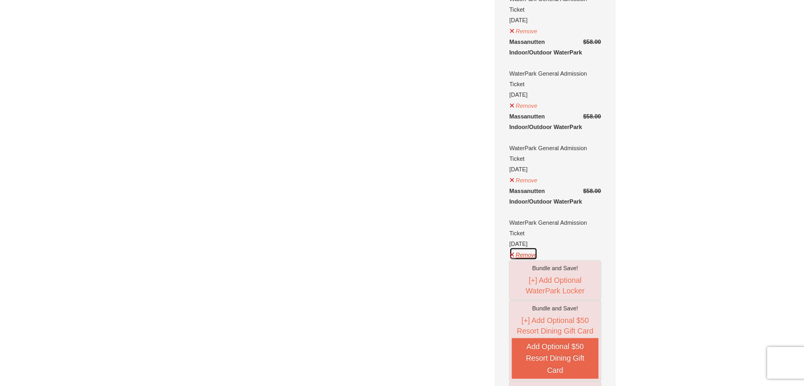
click at [531, 247] on button "Remove" at bounding box center [523, 253] width 29 height 13
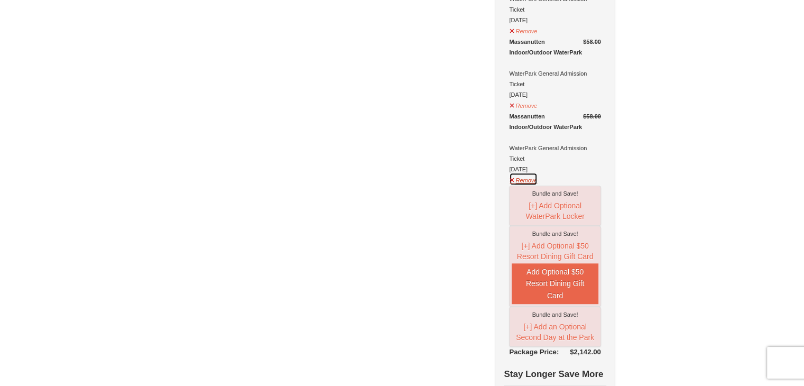
click at [529, 172] on button "Remove" at bounding box center [523, 178] width 29 height 13
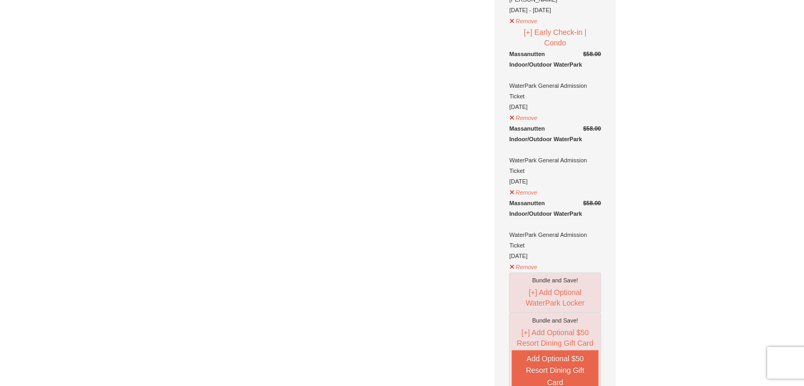
scroll to position [283, 0]
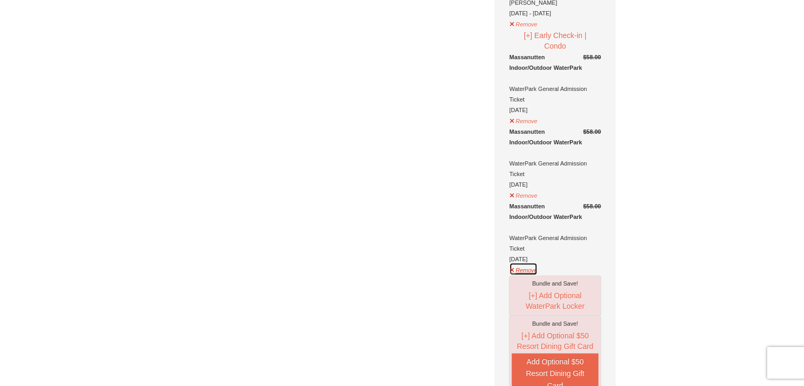
click at [525, 262] on button "Remove" at bounding box center [523, 268] width 29 height 13
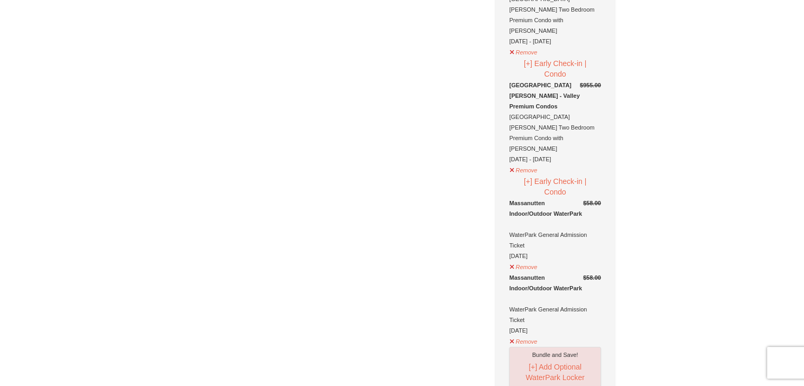
scroll to position [128, 0]
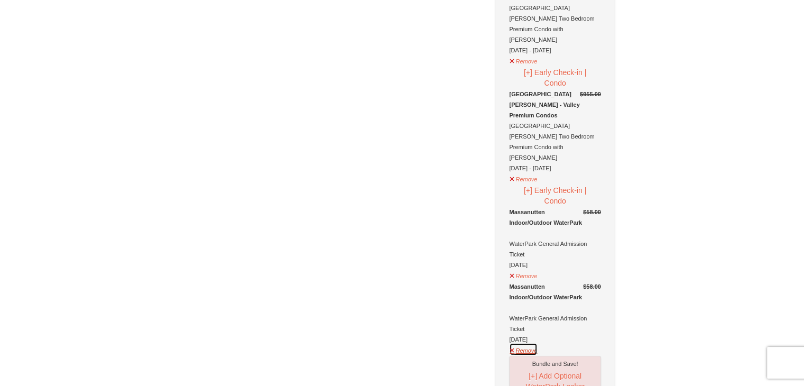
click at [520, 343] on button "Remove" at bounding box center [523, 349] width 29 height 13
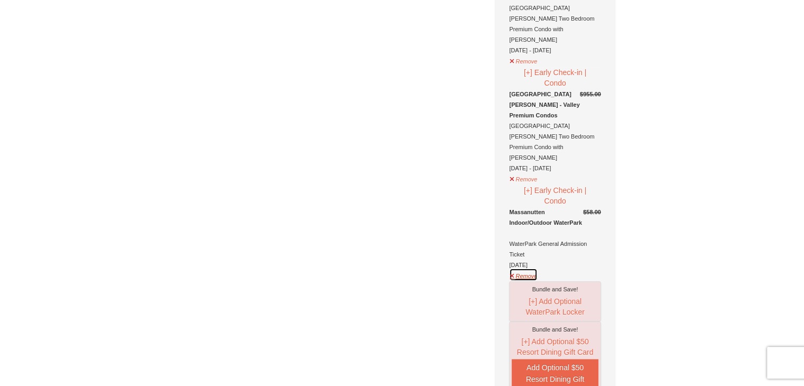
click at [521, 268] on button "Remove" at bounding box center [523, 274] width 29 height 13
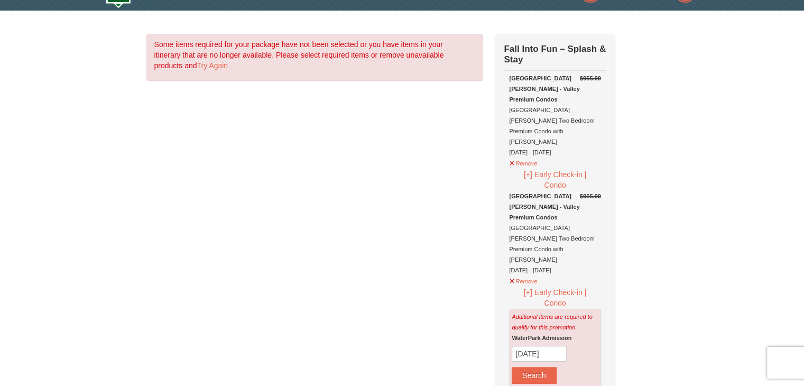
scroll to position [0, 0]
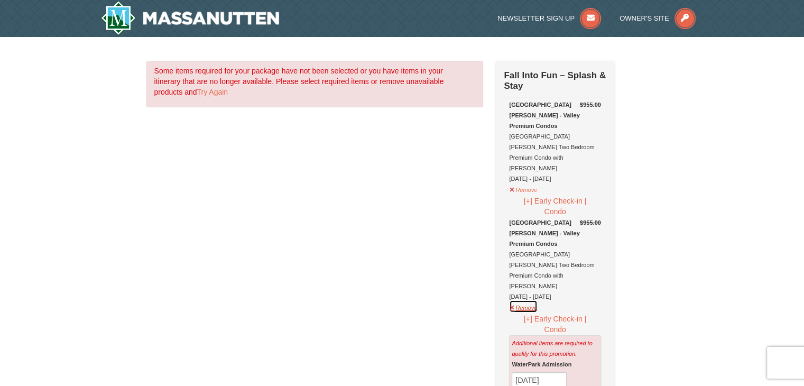
click at [518, 300] on button "Remove" at bounding box center [523, 306] width 29 height 13
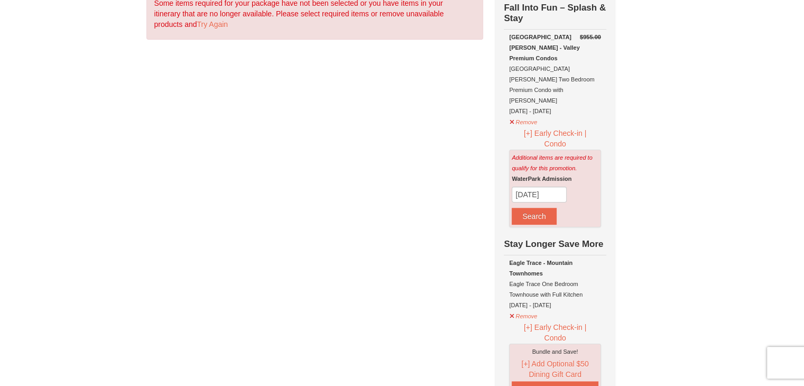
scroll to position [69, 0]
click at [518, 307] on button "Remove" at bounding box center [523, 313] width 29 height 13
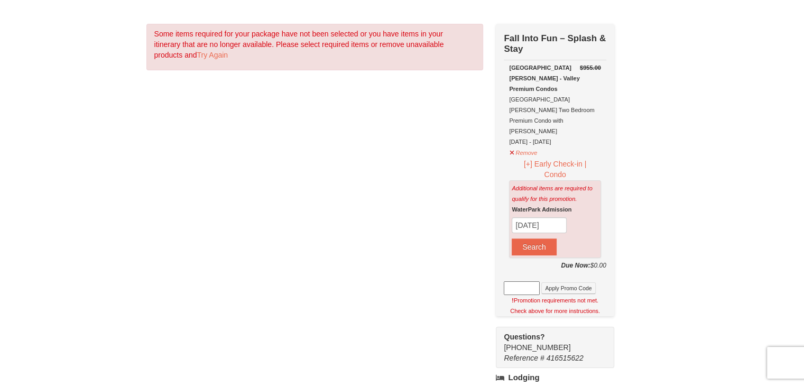
scroll to position [0, 0]
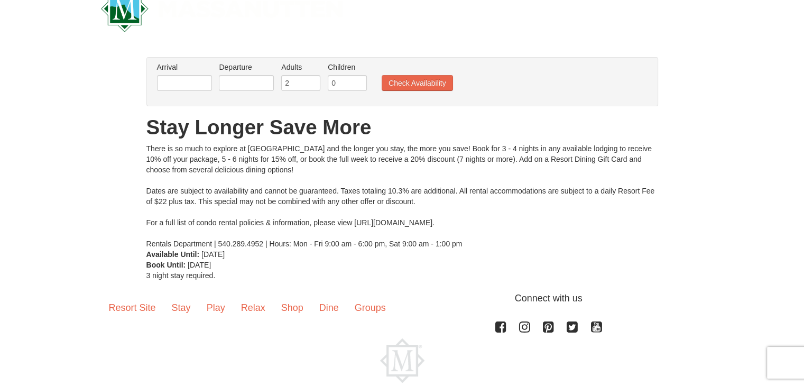
scroll to position [32, 0]
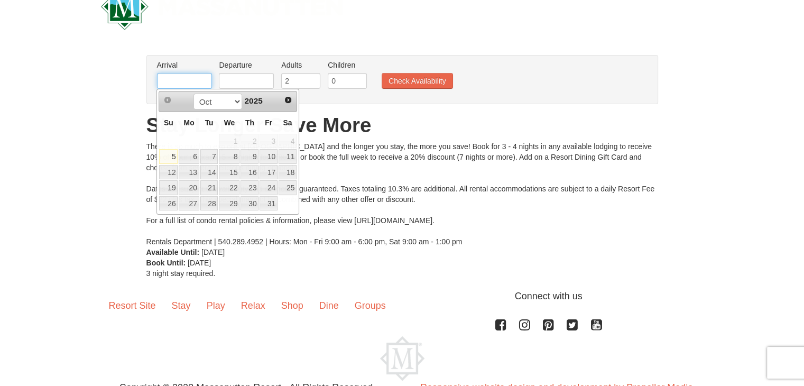
click at [188, 85] on input "text" at bounding box center [184, 81] width 55 height 16
click at [270, 155] on link "10" at bounding box center [269, 156] width 18 height 15
type input "[DATE]"
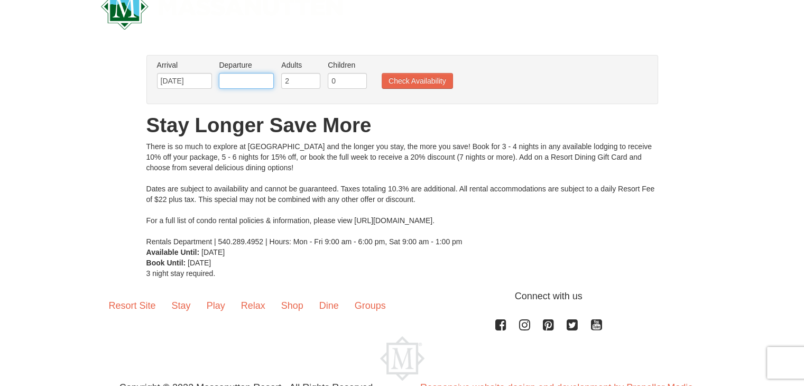
click at [256, 81] on input "text" at bounding box center [246, 81] width 55 height 16
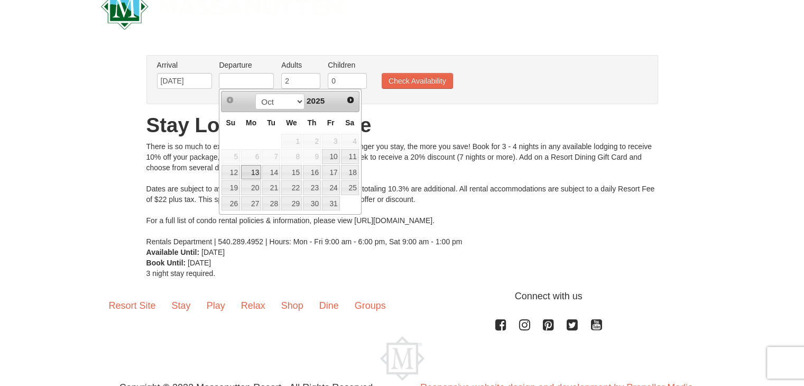
click at [250, 170] on link "13" at bounding box center [251, 172] width 20 height 15
type input "[DATE]"
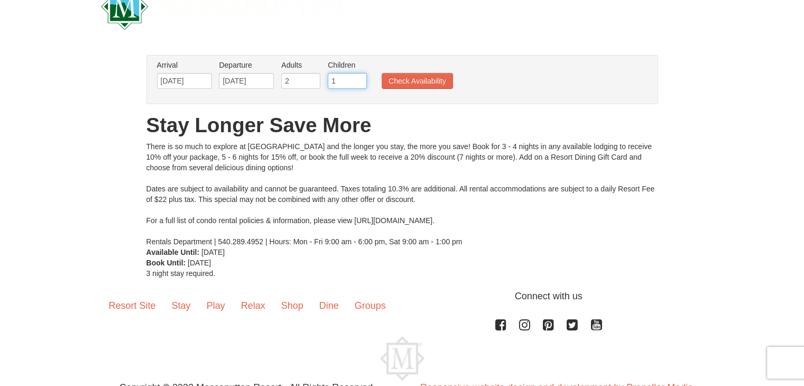
click at [358, 77] on input "1" at bounding box center [347, 81] width 39 height 16
click at [358, 77] on input "2" at bounding box center [347, 81] width 39 height 16
type input "3"
click at [358, 77] on input "3" at bounding box center [347, 81] width 39 height 16
click at [392, 77] on button "Check Availability" at bounding box center [417, 81] width 71 height 16
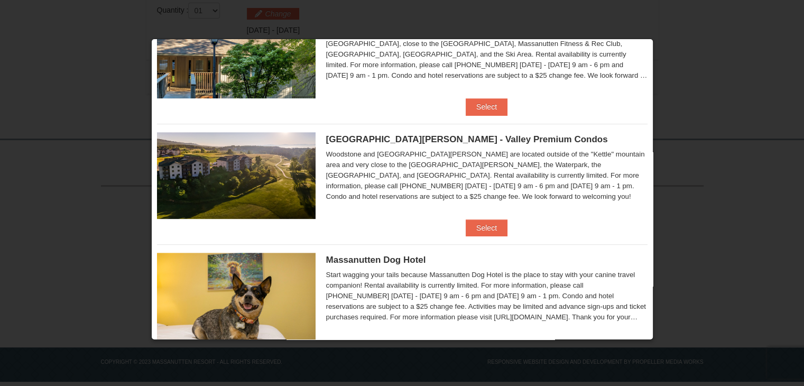
scroll to position [427, 0]
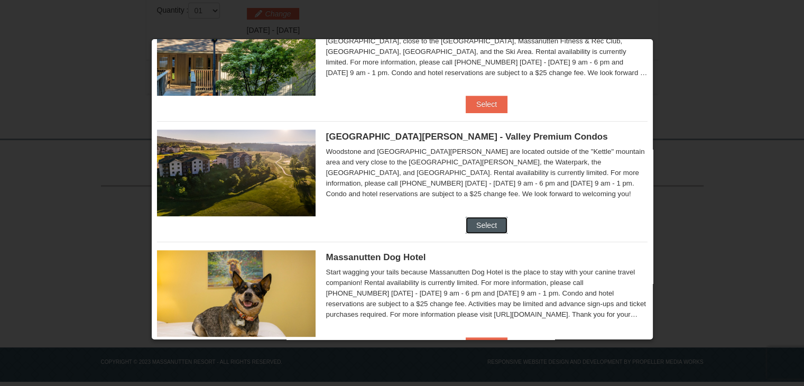
click at [496, 228] on button "Select" at bounding box center [487, 225] width 42 height 17
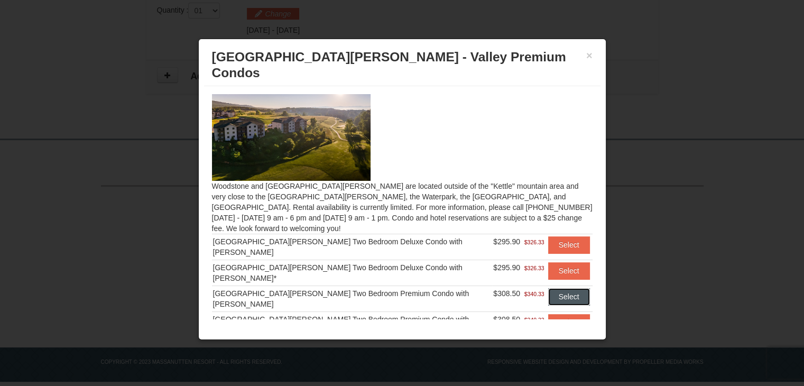
click at [548, 288] on button "Select" at bounding box center [569, 296] width 42 height 17
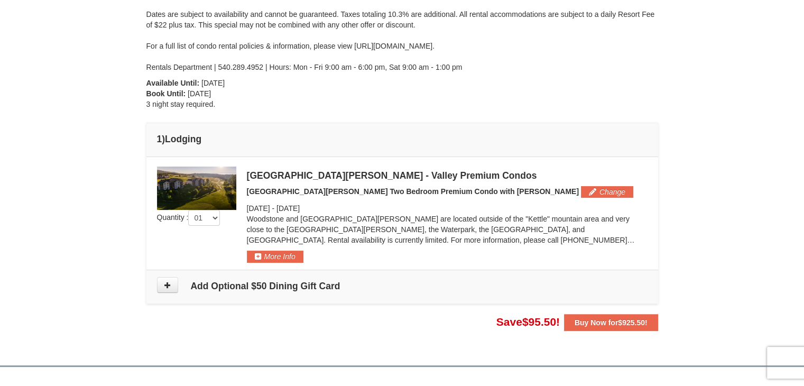
scroll to position [181, 0]
click at [581, 187] on button "Change" at bounding box center [607, 192] width 52 height 12
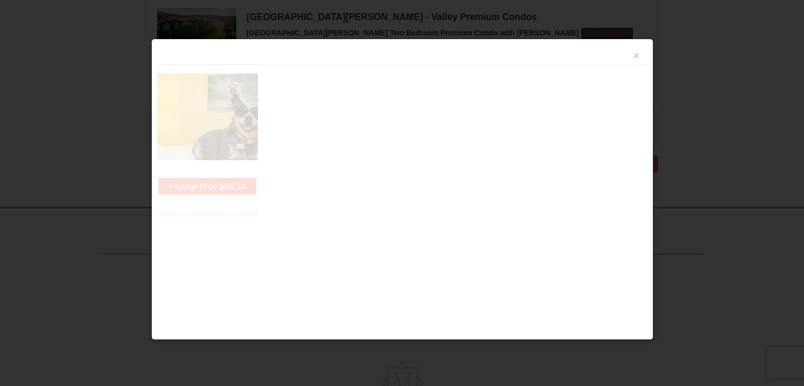
scroll to position [346, 0]
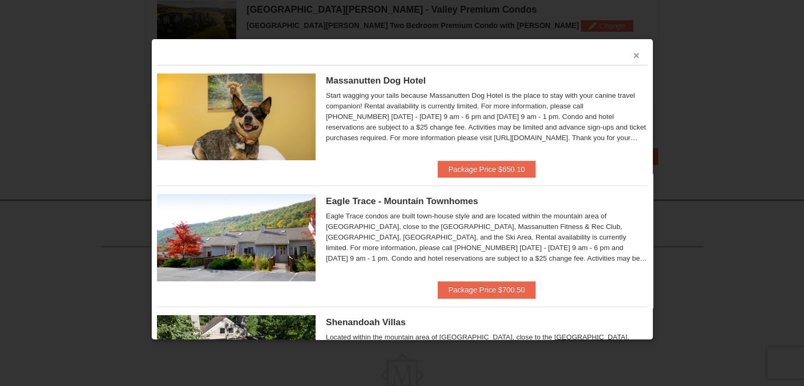
click at [634, 56] on button "×" at bounding box center [637, 55] width 6 height 11
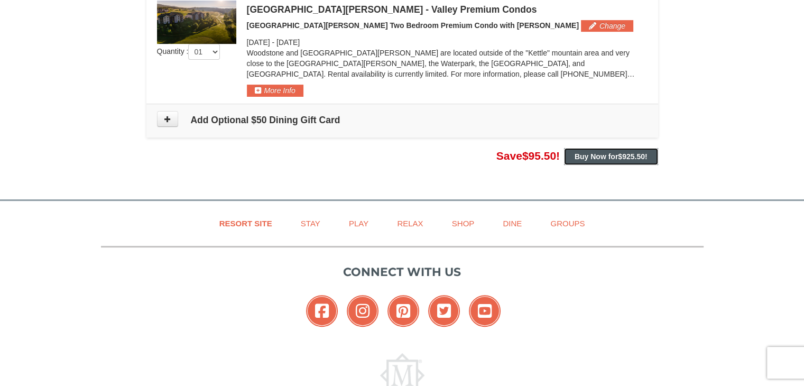
click at [616, 152] on strong "Buy Now for $925.50 !" at bounding box center [611, 156] width 73 height 8
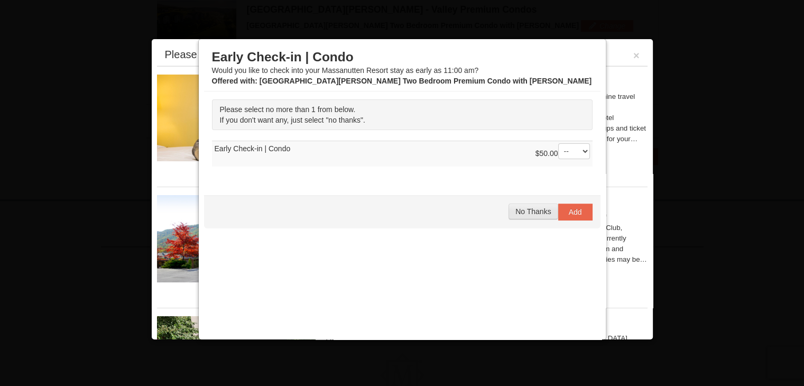
click at [522, 207] on span "No Thanks" at bounding box center [533, 211] width 35 height 8
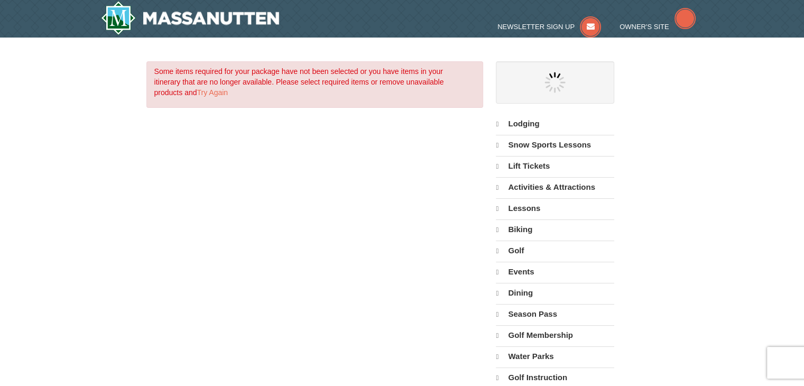
select select "10"
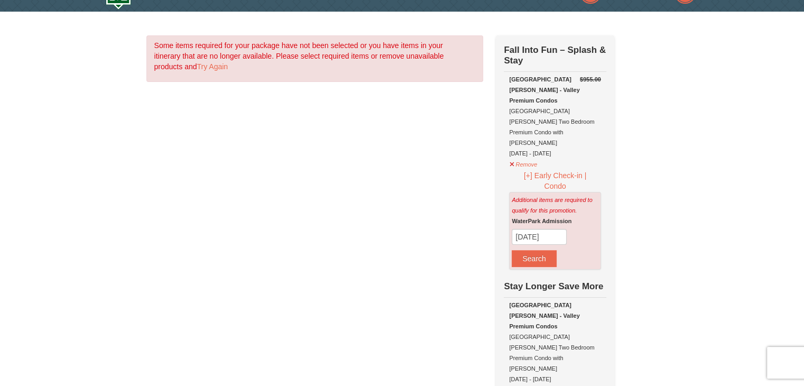
scroll to position [18, 0]
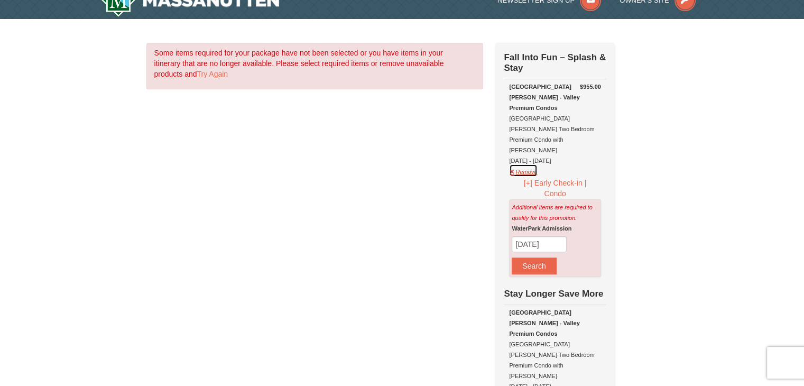
click at [529, 164] on button "Remove" at bounding box center [523, 170] width 29 height 13
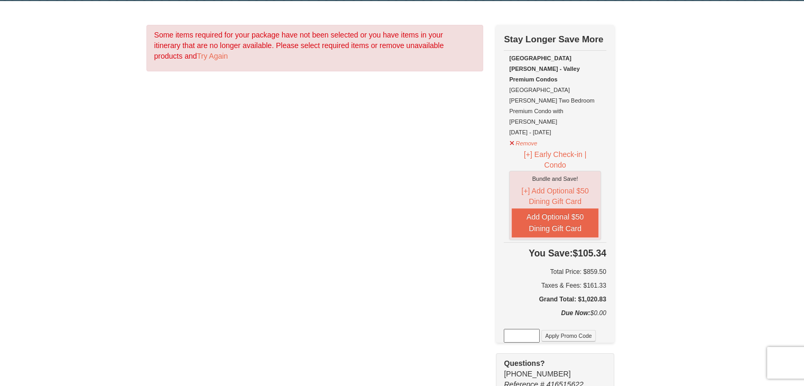
scroll to position [35, 0]
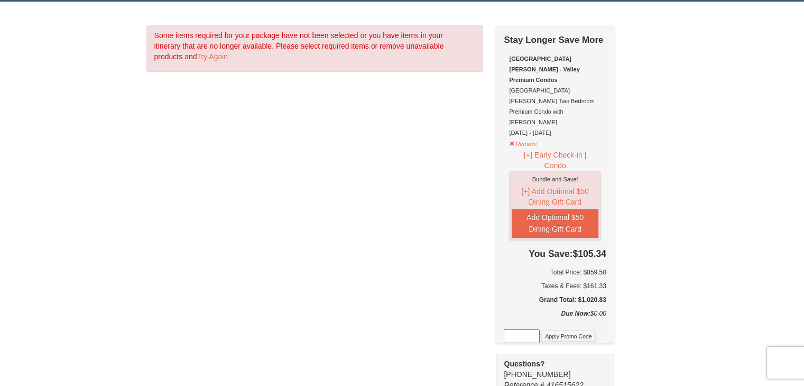
drag, startPoint x: 662, startPoint y: 304, endPoint x: 695, endPoint y: 400, distance: 101.8
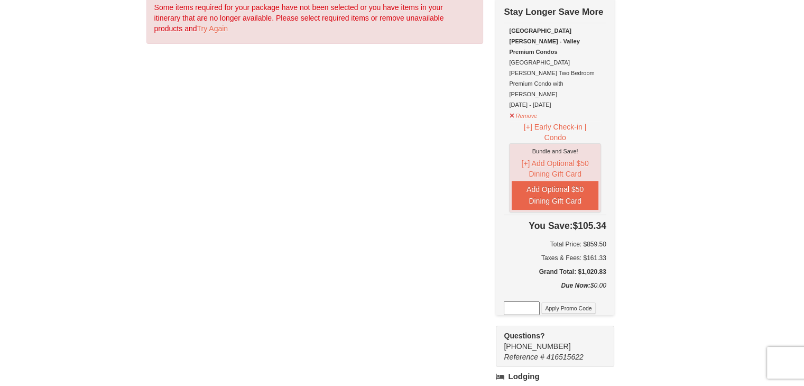
click at [709, 254] on div "× Some items required for your package have not been selected or you have items…" at bounding box center [402, 311] width 804 height 674
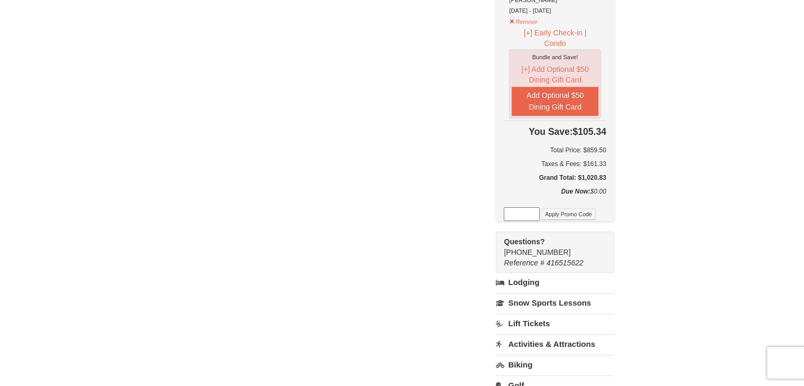
scroll to position [0, 0]
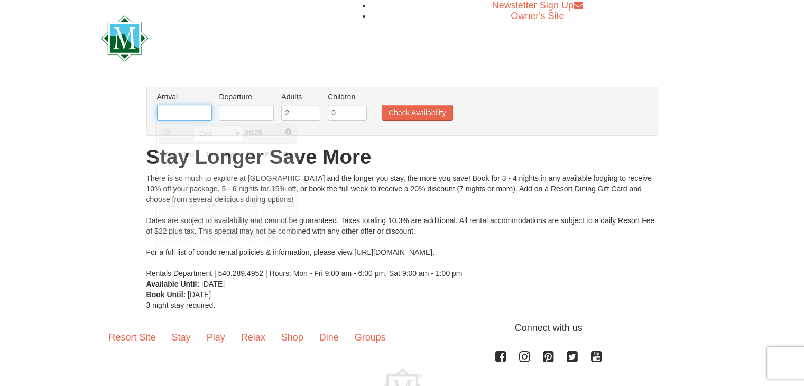
click at [185, 107] on input "text" at bounding box center [184, 113] width 55 height 16
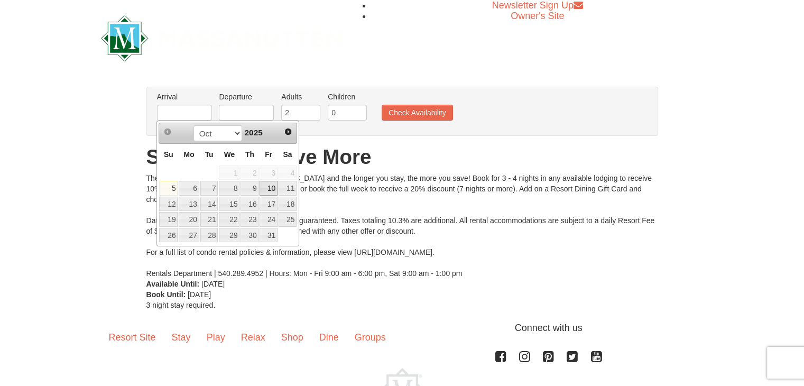
click at [272, 186] on link "10" at bounding box center [269, 188] width 18 height 15
type input "[DATE]"
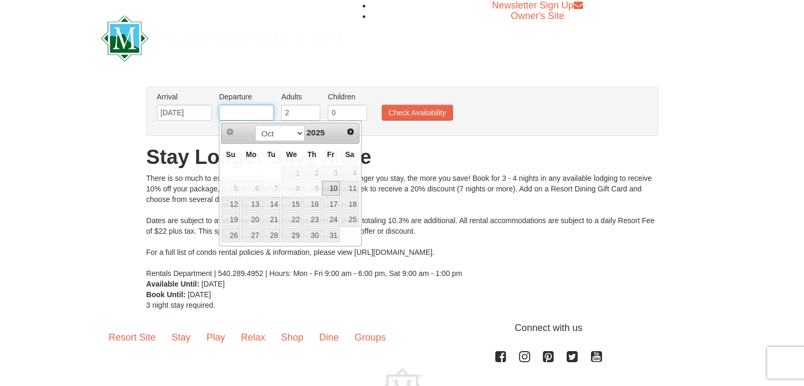
click at [253, 111] on input "text" at bounding box center [246, 113] width 55 height 16
click at [256, 201] on link "13" at bounding box center [251, 204] width 20 height 15
type input "[DATE]"
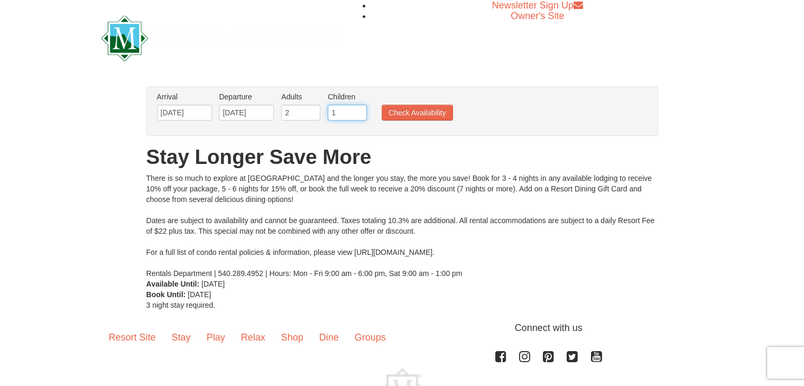
click at [358, 108] on input "1" at bounding box center [347, 113] width 39 height 16
click at [358, 108] on input "2" at bounding box center [347, 113] width 39 height 16
type input "3"
click at [358, 108] on input "3" at bounding box center [347, 113] width 39 height 16
click at [396, 115] on button "Check Availability" at bounding box center [417, 113] width 71 height 16
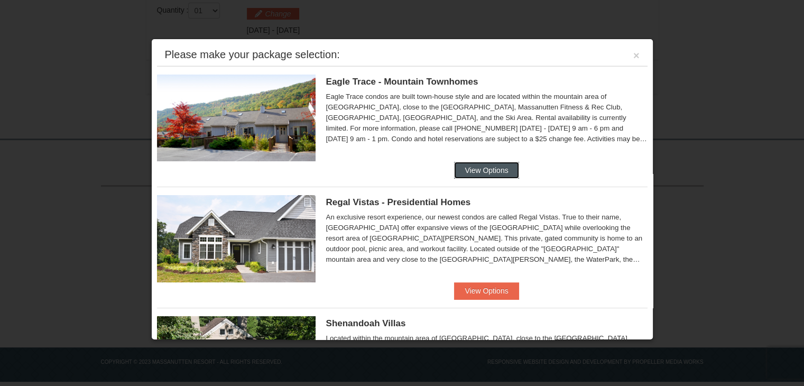
click at [472, 165] on button "View Options" at bounding box center [486, 170] width 65 height 17
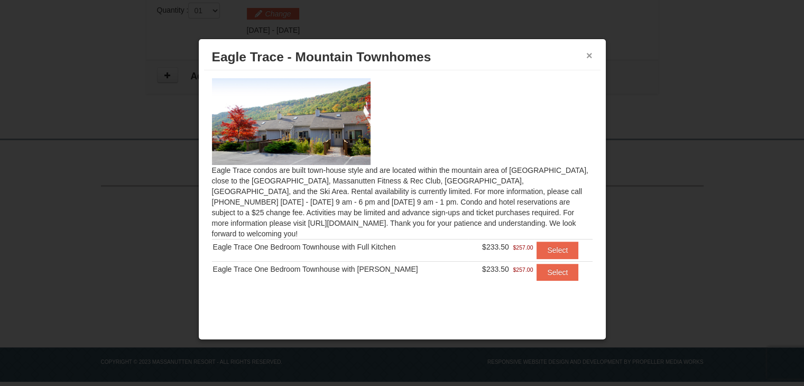
click at [590, 54] on button "×" at bounding box center [589, 55] width 6 height 11
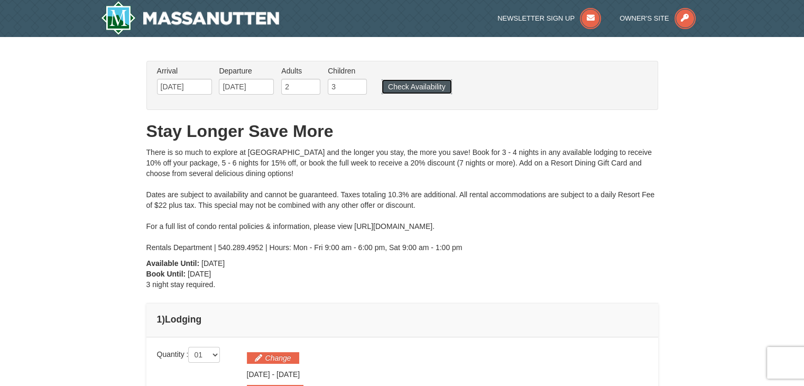
click at [426, 91] on button "Check Availability" at bounding box center [417, 86] width 70 height 15
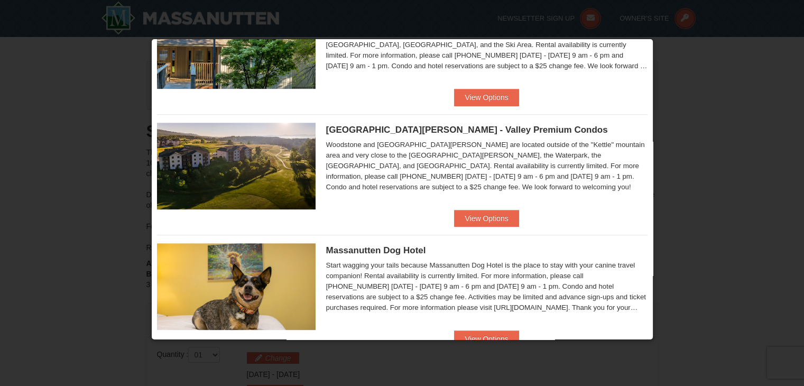
scroll to position [436, 0]
click at [470, 128] on span "[GEOGRAPHIC_DATA][PERSON_NAME] - Valley Premium Condos" at bounding box center [467, 129] width 282 height 10
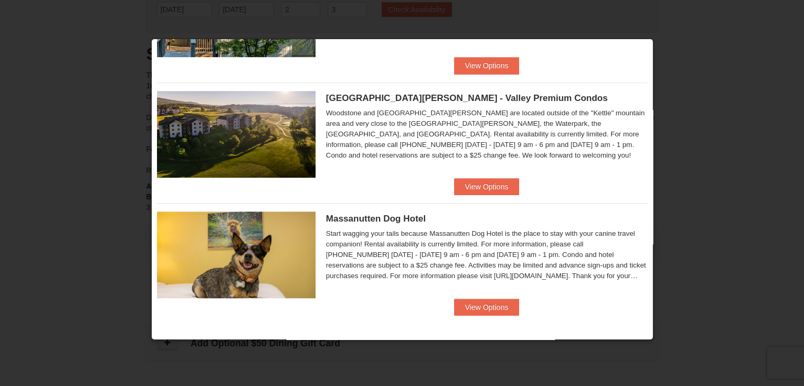
scroll to position [74, 0]
click at [471, 192] on button "View Options" at bounding box center [486, 186] width 65 height 17
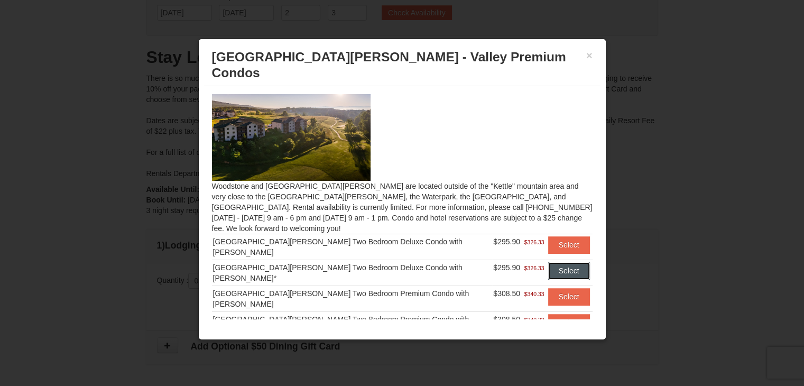
click at [548, 262] on button "Select" at bounding box center [569, 270] width 42 height 17
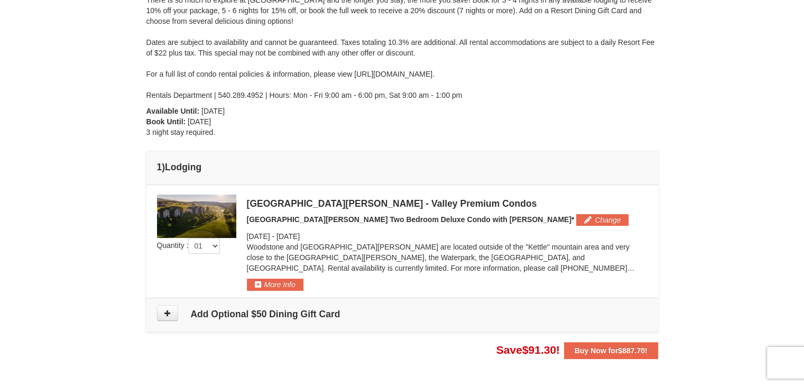
scroll to position [148, 0]
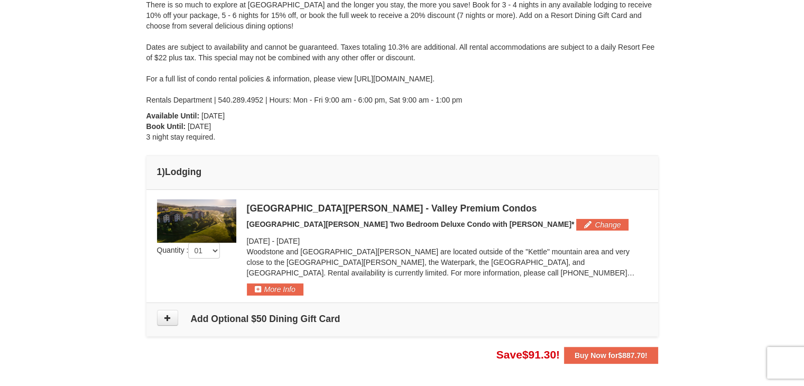
click at [288, 197] on td "Please make your package selection: ×" at bounding box center [402, 246] width 512 height 113
click at [296, 232] on div "Woodstone Meadows - Valley Premium Condos Woodstone Meadows Two Bedroom Deluxe …" at bounding box center [447, 247] width 401 height 96
click at [605, 358] on strong "Buy Now for $887.70 !" at bounding box center [611, 355] width 73 height 8
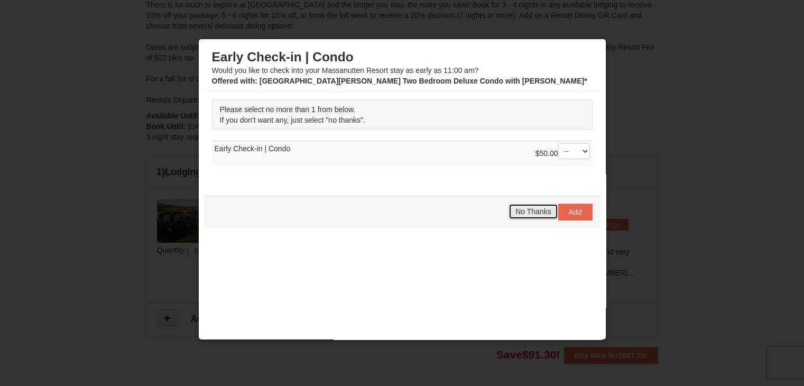
click at [533, 208] on span "No Thanks" at bounding box center [533, 211] width 35 height 8
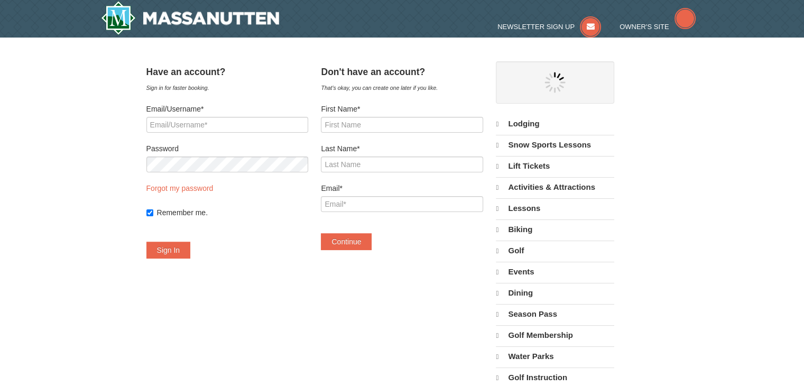
select select "10"
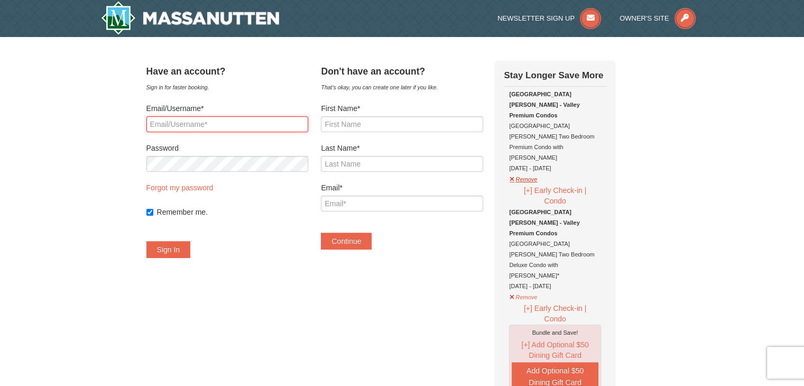
type input "jskarch@gmail.com"
click at [526, 171] on button "Remove" at bounding box center [523, 177] width 29 height 13
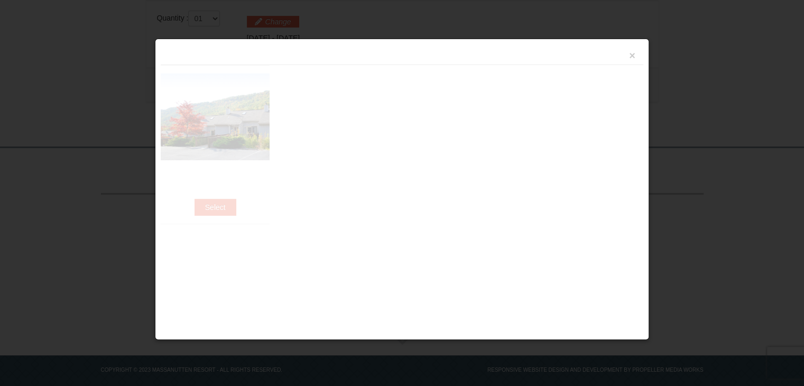
scroll to position [344, 0]
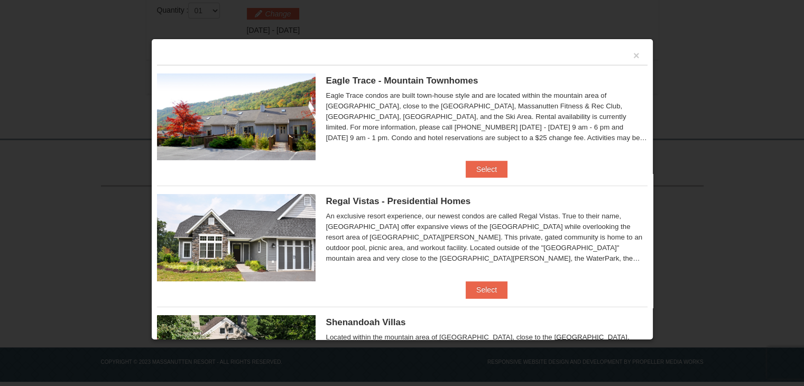
click at [623, 54] on div "×" at bounding box center [402, 54] width 491 height 21
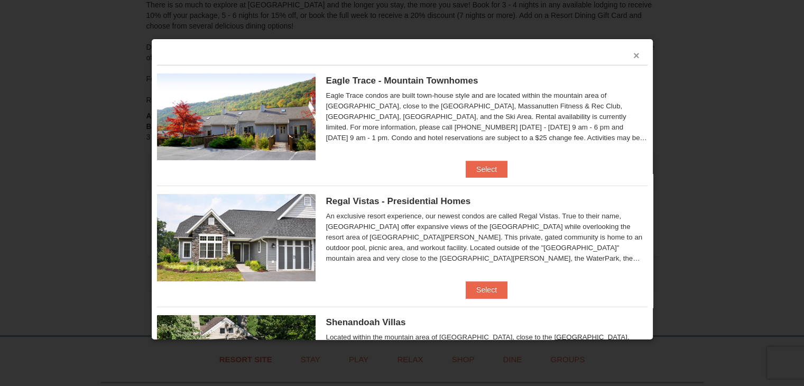
click at [634, 53] on button "×" at bounding box center [637, 55] width 6 height 11
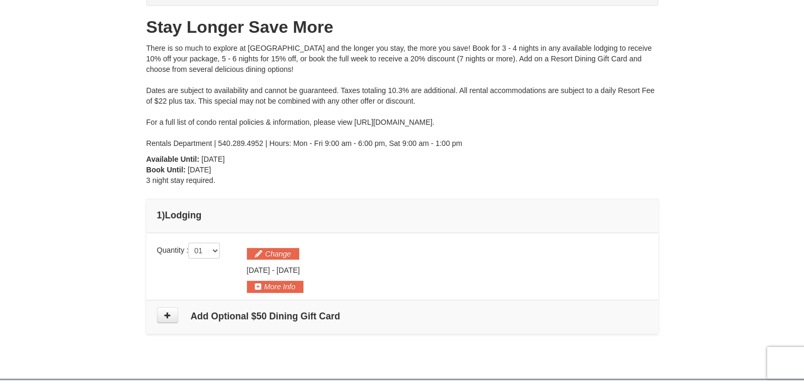
scroll to position [0, 0]
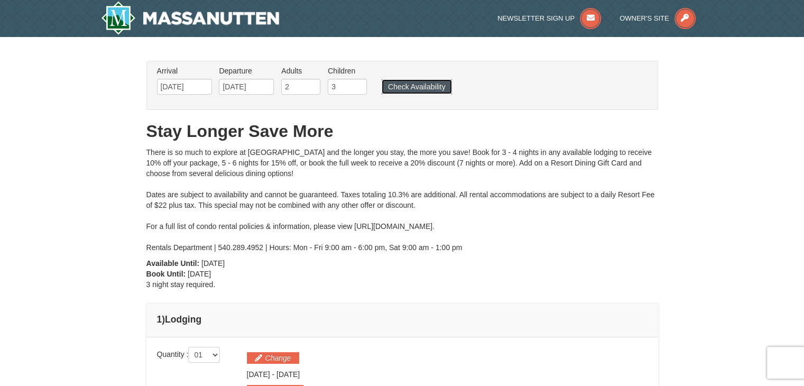
click at [415, 80] on button "Check Availability" at bounding box center [417, 86] width 70 height 15
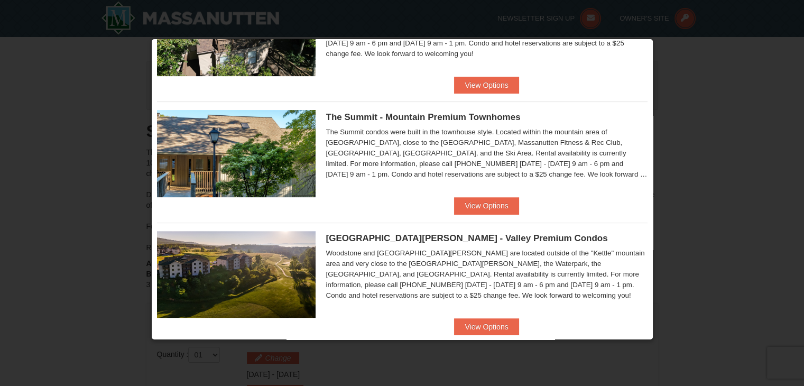
scroll to position [338, 0]
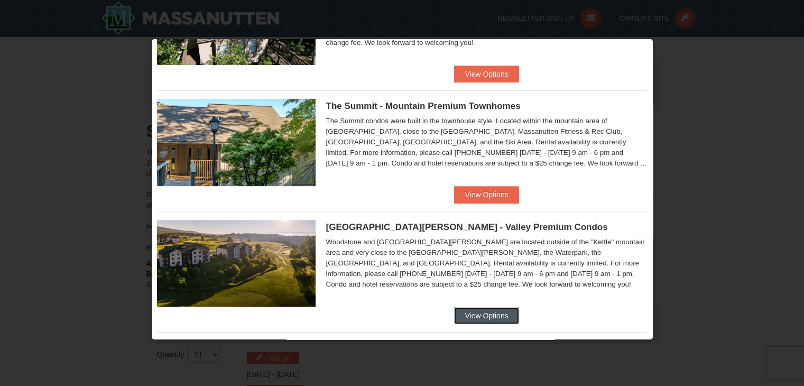
click at [464, 308] on button "View Options" at bounding box center [486, 315] width 65 height 17
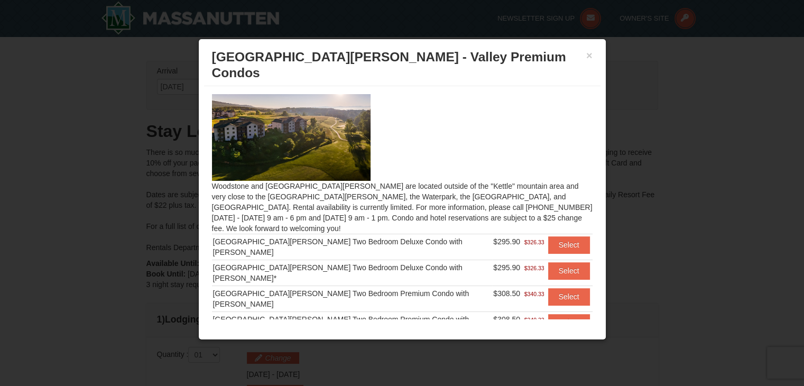
click at [388, 262] on div "[GEOGRAPHIC_DATA][PERSON_NAME] Two Bedroom Deluxe Condo with [PERSON_NAME]*" at bounding box center [352, 272] width 279 height 21
click at [548, 262] on button "Select" at bounding box center [569, 270] width 42 height 17
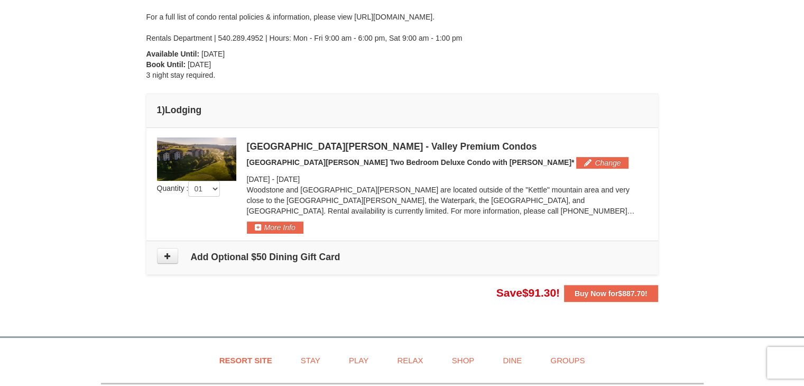
scroll to position [207, 0]
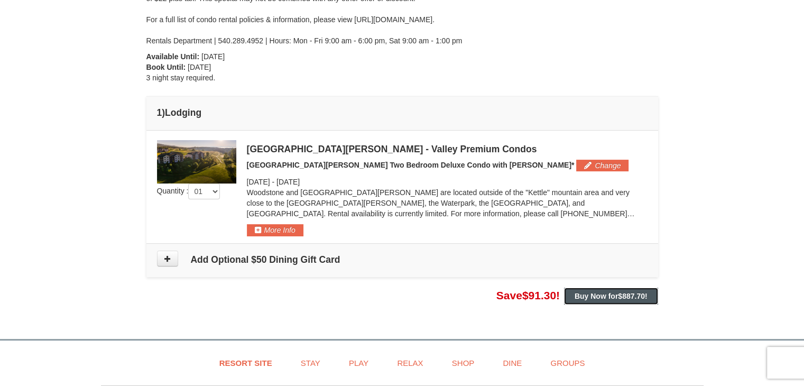
click at [604, 292] on strong "Buy Now for $887.70 !" at bounding box center [611, 296] width 73 height 8
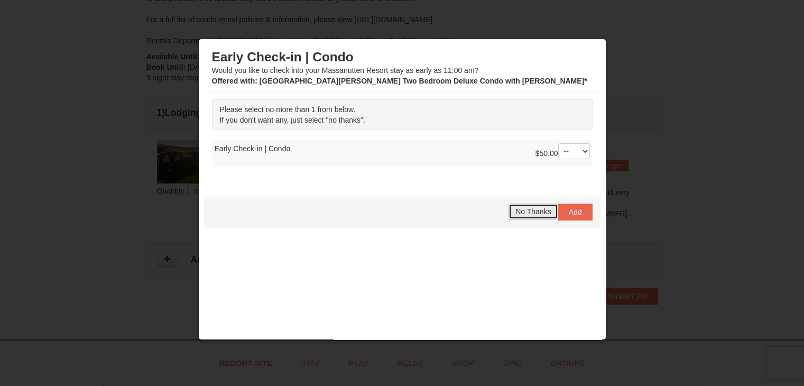
click at [532, 210] on span "No Thanks" at bounding box center [533, 211] width 35 height 8
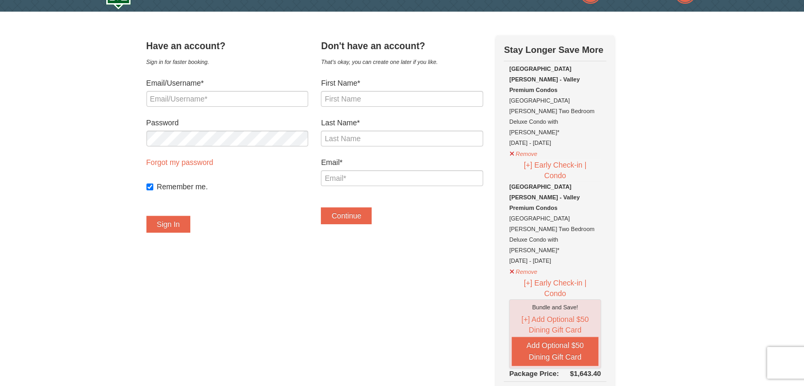
scroll to position [21, 0]
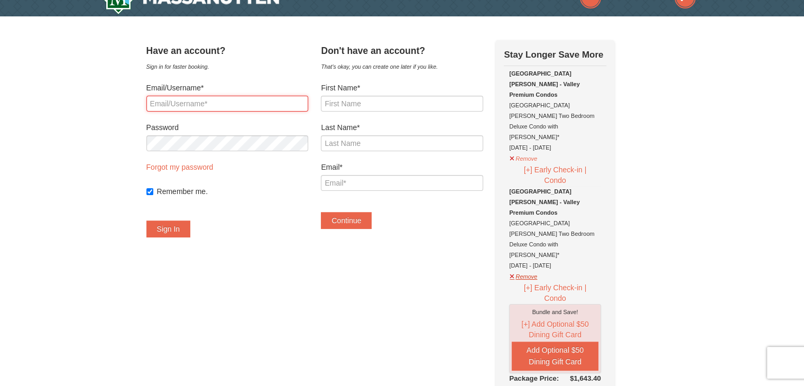
type input "[EMAIL_ADDRESS][DOMAIN_NAME]"
click at [528, 269] on button "Remove" at bounding box center [523, 275] width 29 height 13
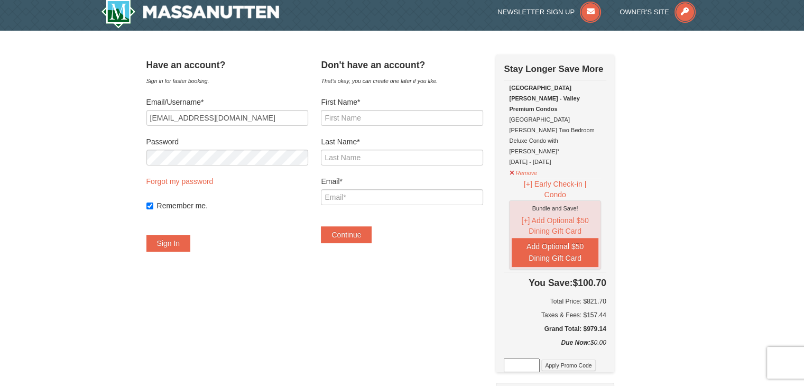
scroll to position [0, 0]
